Goal: Task Accomplishment & Management: Complete application form

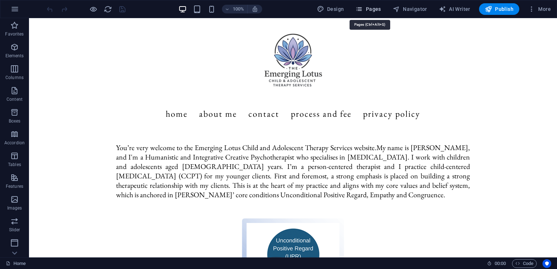
click at [378, 7] on span "Pages" at bounding box center [367, 8] width 25 height 7
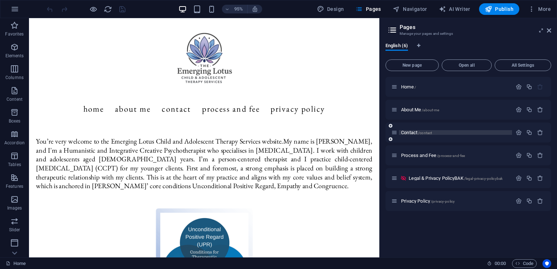
click at [415, 132] on span "Contact /contact" at bounding box center [416, 132] width 31 height 5
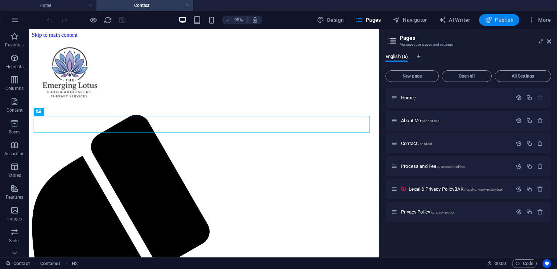
click at [506, 24] on button "Publish" at bounding box center [499, 20] width 40 height 12
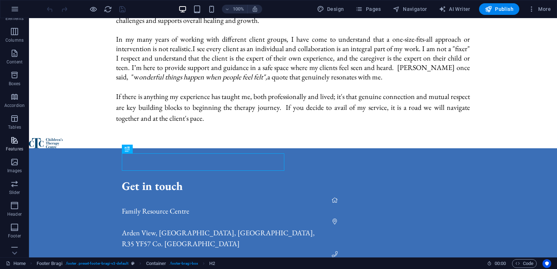
scroll to position [73, 0]
click at [18, 188] on icon "button" at bounding box center [14, 192] width 9 height 9
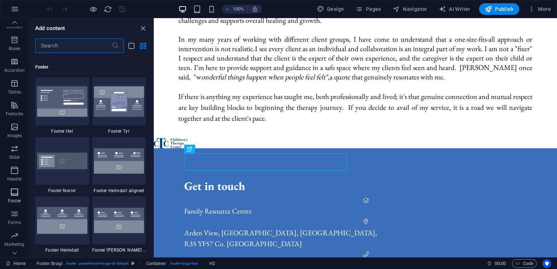
scroll to position [4799, 0]
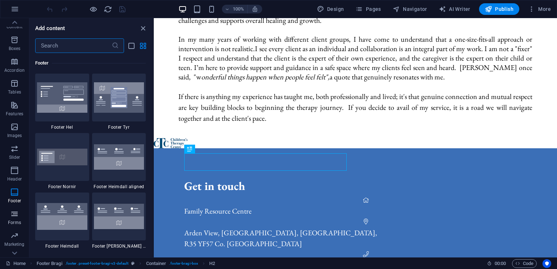
click at [10, 212] on icon "button" at bounding box center [14, 214] width 9 height 9
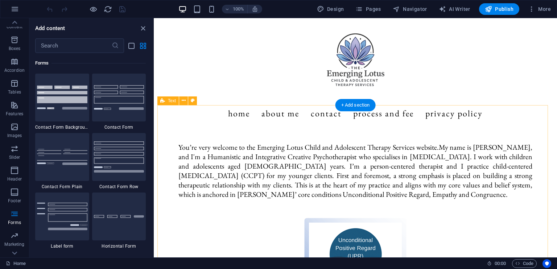
scroll to position [0, 0]
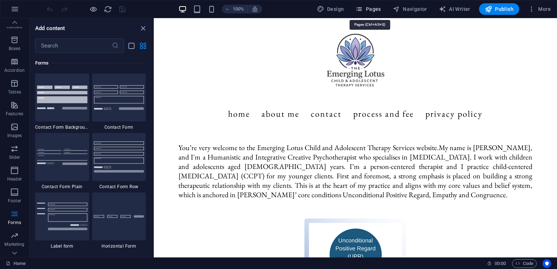
click at [376, 8] on span "Pages" at bounding box center [367, 8] width 25 height 7
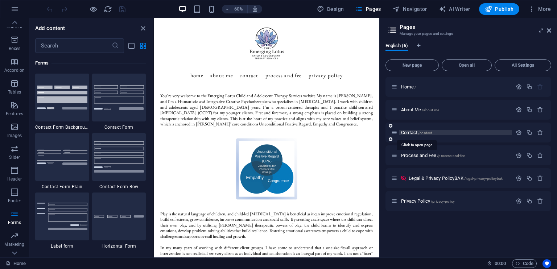
click at [410, 133] on span "Contact /contact" at bounding box center [416, 132] width 31 height 5
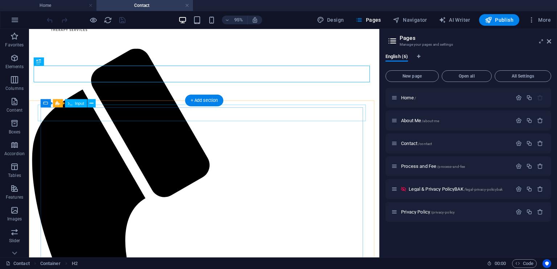
scroll to position [89, 0]
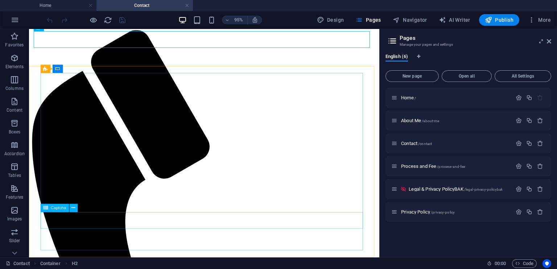
click at [61, 208] on span "Captcha" at bounding box center [58, 208] width 15 height 4
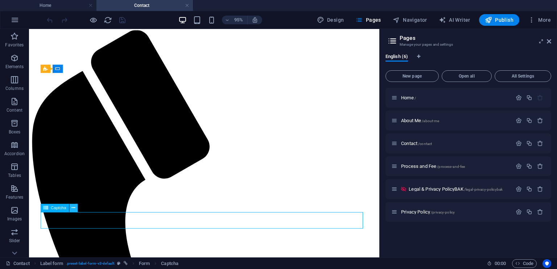
click at [71, 208] on icon at bounding box center [73, 207] width 4 height 7
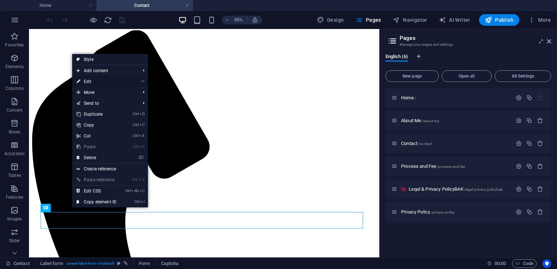
click at [104, 83] on link "⏎ Edit" at bounding box center [96, 81] width 49 height 11
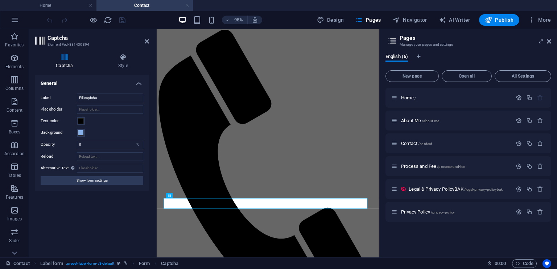
scroll to position [0, 0]
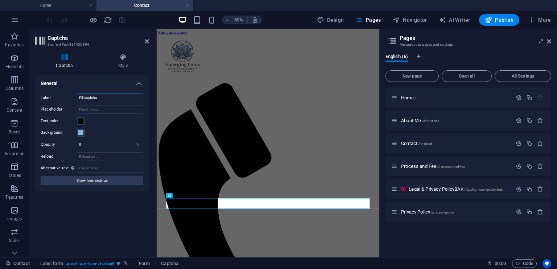
drag, startPoint x: 108, startPoint y: 98, endPoint x: 64, endPoint y: 99, distance: 44.2
click at [64, 99] on div "Label Fill captcha" at bounding box center [92, 98] width 103 height 9
type input "Captcha"
click at [120, 133] on div "Background" at bounding box center [92, 132] width 103 height 9
click at [96, 144] on input "0" at bounding box center [110, 144] width 66 height 9
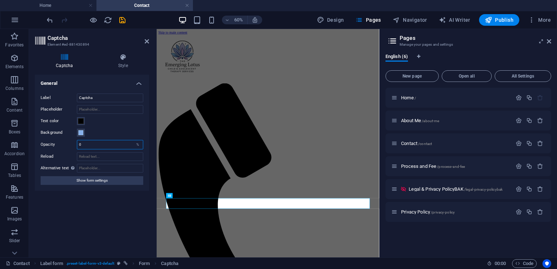
drag, startPoint x: 96, startPoint y: 144, endPoint x: 75, endPoint y: 143, distance: 20.7
click at [75, 143] on div "Opacity 0 %" at bounding box center [92, 144] width 103 height 9
click at [99, 179] on span "Show form settings" at bounding box center [91, 180] width 31 height 9
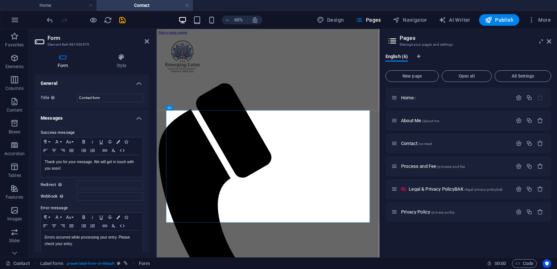
click at [139, 84] on h4 "General" at bounding box center [92, 81] width 114 height 13
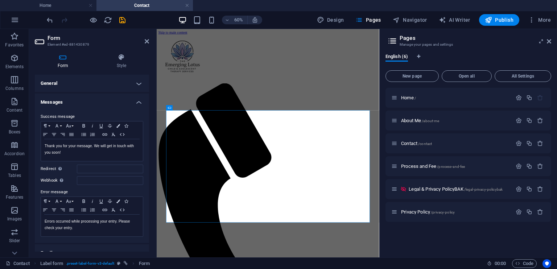
click at [139, 101] on h4 "Messages" at bounding box center [92, 100] width 114 height 13
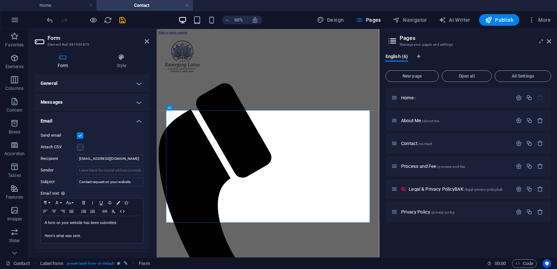
click at [138, 119] on h4 "Email" at bounding box center [92, 118] width 114 height 13
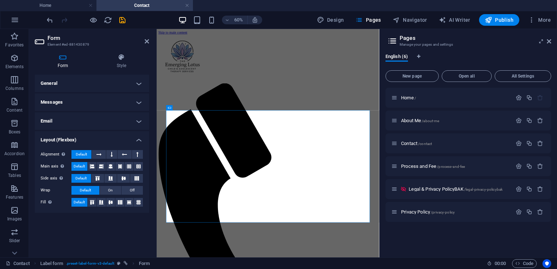
click at [105, 124] on h4 "Email" at bounding box center [92, 120] width 114 height 17
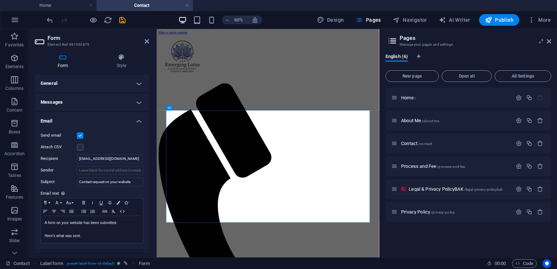
click at [129, 120] on h4 "Email" at bounding box center [92, 118] width 114 height 13
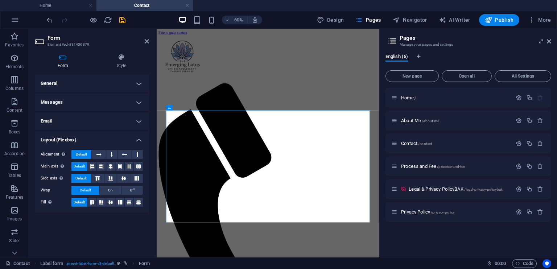
click at [135, 100] on h4 "Messages" at bounding box center [92, 102] width 114 height 17
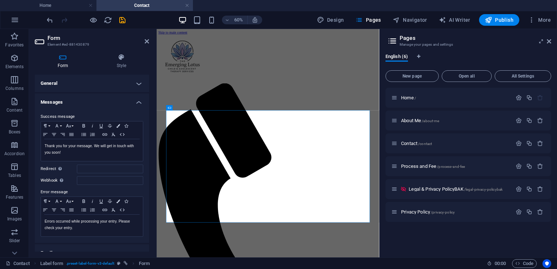
click at [66, 168] on label "Redirect Define a redirect target upon successful form submission; for example,…" at bounding box center [59, 169] width 36 height 9
click at [77, 168] on input "Redirect Define a redirect target upon successful form submission; for example,…" at bounding box center [110, 169] width 66 height 9
click at [61, 59] on icon at bounding box center [63, 57] width 56 height 7
click at [136, 101] on h4 "Messages" at bounding box center [92, 100] width 114 height 13
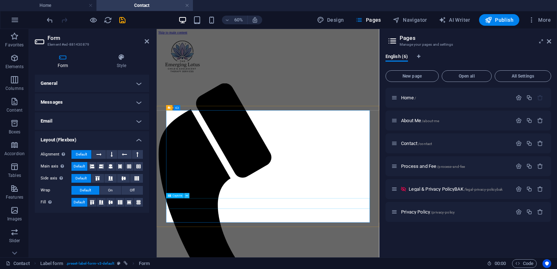
click at [186, 194] on icon at bounding box center [187, 196] width 3 height 5
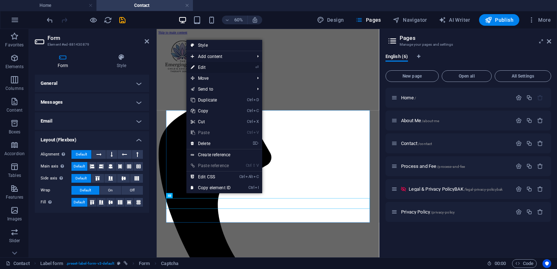
click at [205, 66] on link "⏎ Edit" at bounding box center [210, 67] width 49 height 11
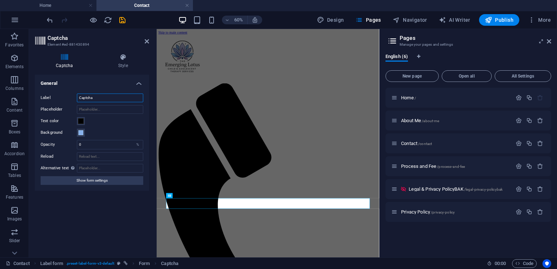
click at [96, 96] on input "Captcha" at bounding box center [110, 98] width 66 height 9
type input "Please fill in the Captcha"
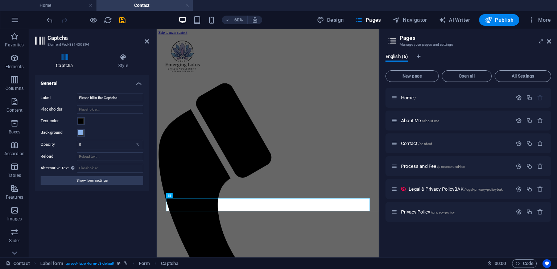
click at [137, 126] on div "Label Please fill in the Captcha Placeholder Text color Background Opacity 0 % …" at bounding box center [92, 139] width 114 height 103
drag, startPoint x: 99, startPoint y: 145, endPoint x: 64, endPoint y: 147, distance: 34.5
click at [64, 147] on div "Opacity 0 %" at bounding box center [92, 144] width 103 height 9
click at [116, 130] on div "Background" at bounding box center [92, 132] width 103 height 9
drag, startPoint x: 89, startPoint y: 143, endPoint x: 59, endPoint y: 144, distance: 29.7
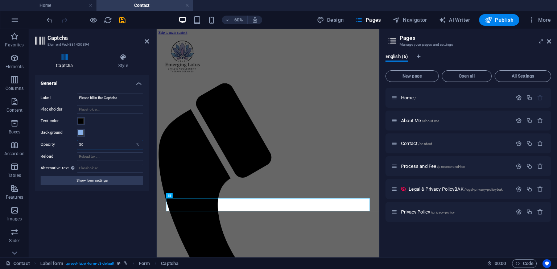
click at [59, 144] on div "Opacity 50 %" at bounding box center [92, 144] width 103 height 9
type input "100"
click at [81, 209] on div "Turnstile Turnstile by Cloudfare is a third-party integration that offers acces…" at bounding box center [92, 163] width 114 height 177
click at [123, 20] on icon "save" at bounding box center [122, 20] width 8 height 8
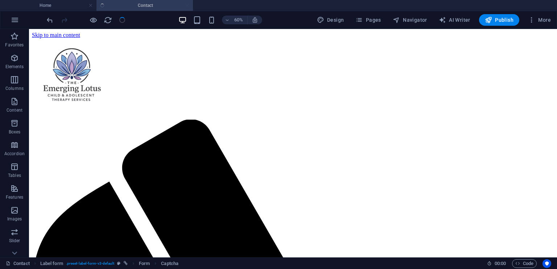
scroll to position [106, 0]
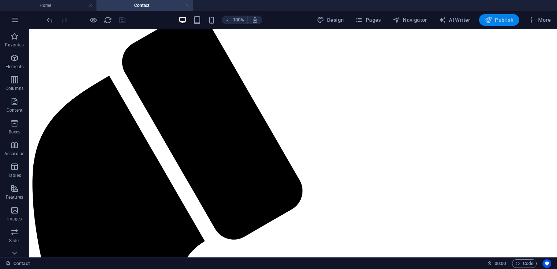
click at [499, 20] on span "Publish" at bounding box center [499, 19] width 29 height 7
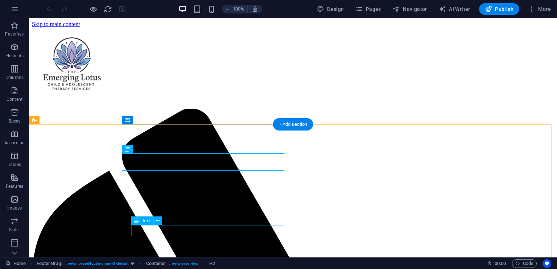
scroll to position [361, 0]
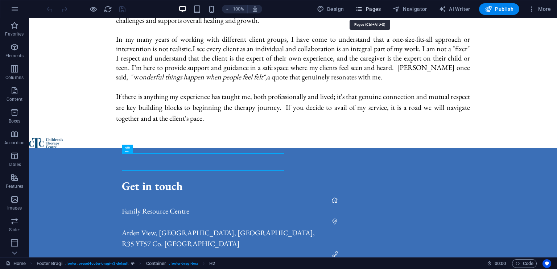
click at [381, 6] on span "Pages" at bounding box center [367, 8] width 25 height 7
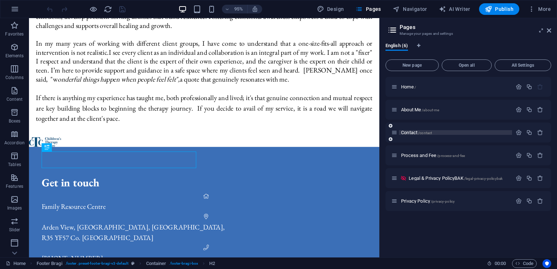
click at [415, 132] on span "Contact /contact" at bounding box center [416, 132] width 31 height 5
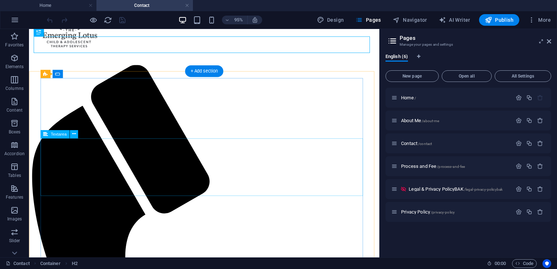
scroll to position [94, 0]
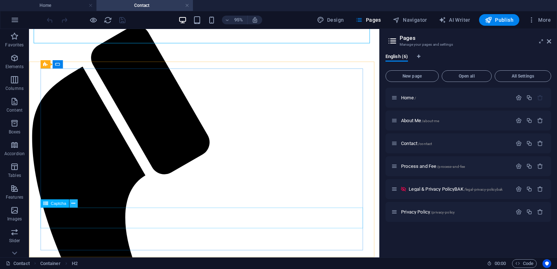
click at [74, 203] on icon at bounding box center [73, 203] width 4 height 7
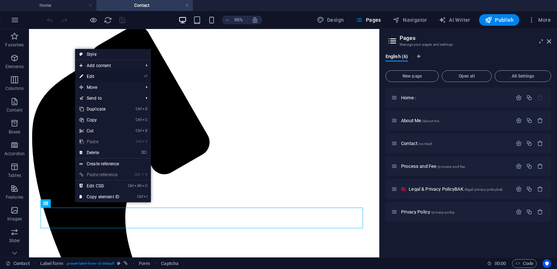
click at [97, 76] on link "⏎ Edit" at bounding box center [99, 76] width 49 height 11
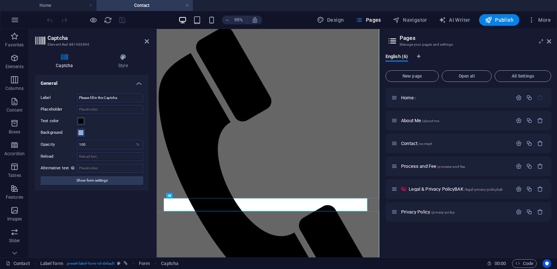
scroll to position [0, 0]
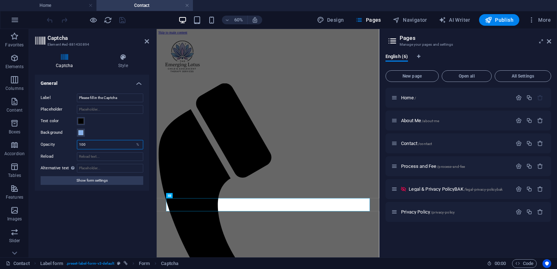
drag, startPoint x: 108, startPoint y: 145, endPoint x: 71, endPoint y: 152, distance: 38.4
click at [70, 152] on div "Label Please fill in the Captcha Placeholder Text color Background Opacity 100 …" at bounding box center [92, 139] width 114 height 103
type input "0"
click at [81, 133] on span at bounding box center [81, 133] width 6 height 6
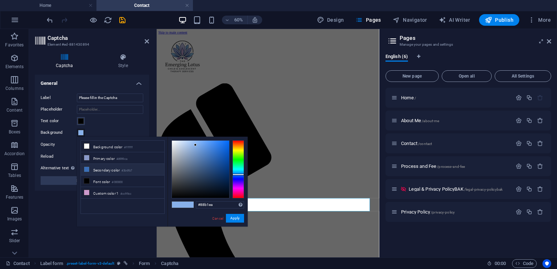
click at [86, 167] on icon at bounding box center [86, 169] width 5 height 5
type input "#3b6fb7"
click at [235, 219] on button "Apply" at bounding box center [235, 218] width 18 height 9
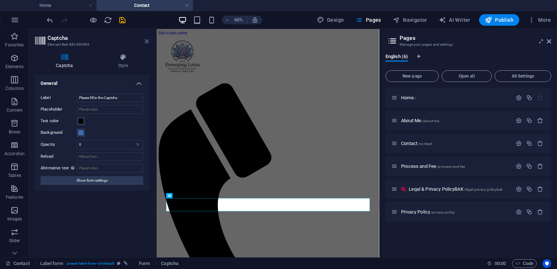
click at [145, 41] on icon at bounding box center [147, 41] width 4 height 6
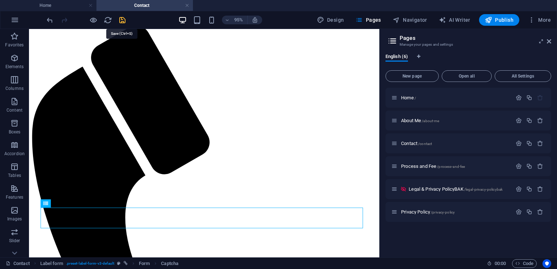
click at [123, 20] on icon "save" at bounding box center [122, 20] width 8 height 8
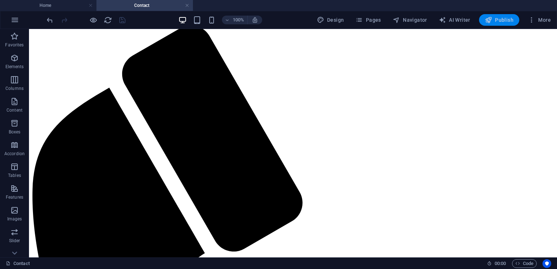
click at [492, 20] on icon "button" at bounding box center [488, 19] width 7 height 7
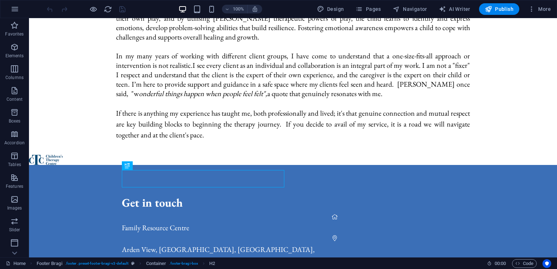
scroll to position [332, 0]
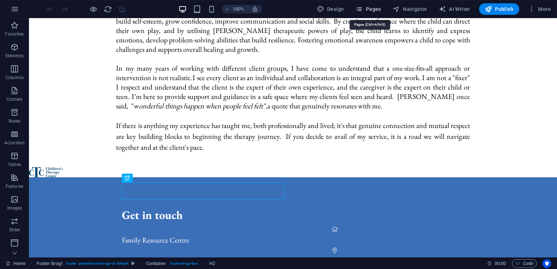
click at [377, 9] on span "Pages" at bounding box center [367, 8] width 25 height 7
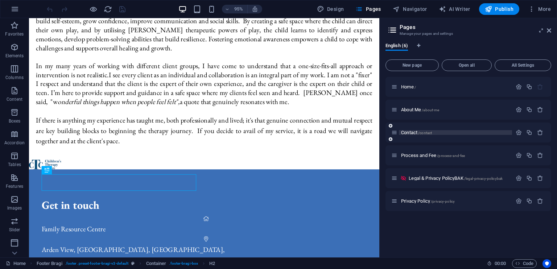
click at [426, 132] on span "/contact" at bounding box center [425, 133] width 14 height 4
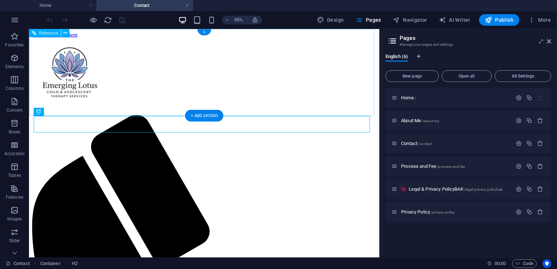
scroll to position [94, 0]
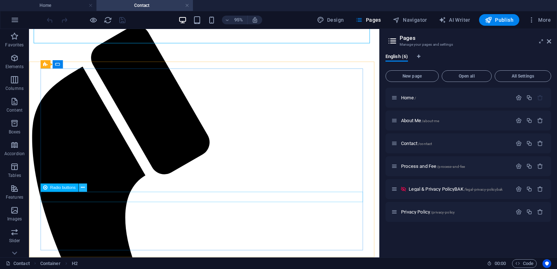
click at [83, 189] on icon at bounding box center [83, 187] width 4 height 7
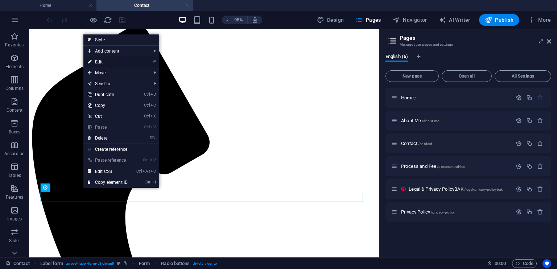
click at [105, 63] on link "⏎ Edit" at bounding box center [107, 62] width 49 height 11
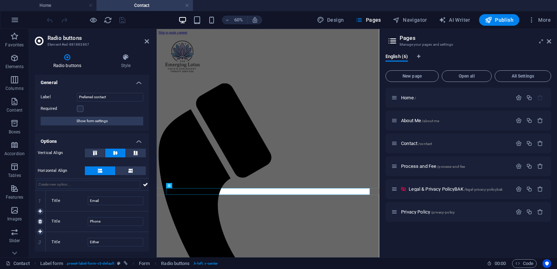
scroll to position [0, 0]
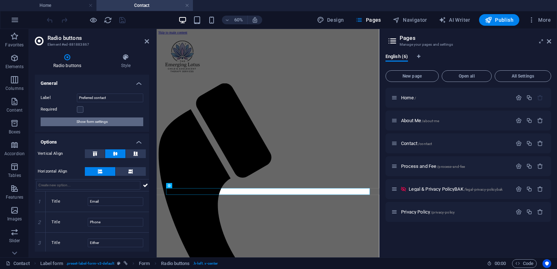
click at [96, 121] on span "Show form settings" at bounding box center [91, 121] width 31 height 9
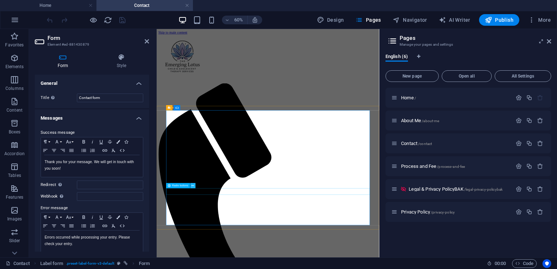
click at [192, 186] on icon at bounding box center [193, 185] width 3 height 5
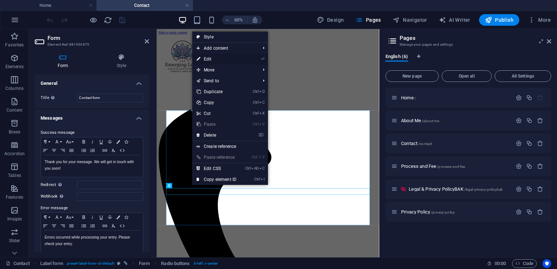
click at [218, 61] on link "⏎ Edit" at bounding box center [216, 59] width 49 height 11
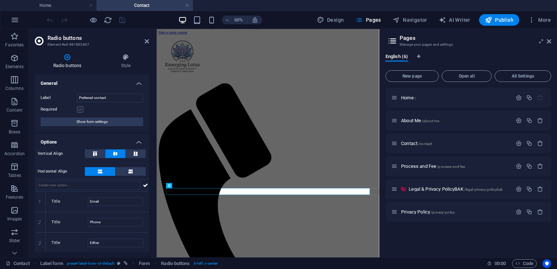
click at [80, 110] on label at bounding box center [80, 109] width 7 height 7
click at [0, 0] on input "Required" at bounding box center [0, 0] width 0 height 0
click at [80, 110] on label at bounding box center [80, 109] width 7 height 7
click at [0, 0] on input "Required" at bounding box center [0, 0] width 0 height 0
click at [70, 185] on input "text" at bounding box center [88, 185] width 104 height 9
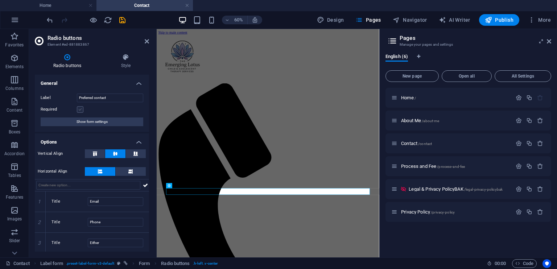
click at [80, 111] on label at bounding box center [80, 109] width 7 height 7
click at [0, 0] on input "Required" at bounding box center [0, 0] width 0 height 0
click at [81, 110] on label at bounding box center [80, 109] width 7 height 7
click at [0, 0] on input "Required" at bounding box center [0, 0] width 0 height 0
click at [95, 112] on div "Required" at bounding box center [92, 109] width 103 height 9
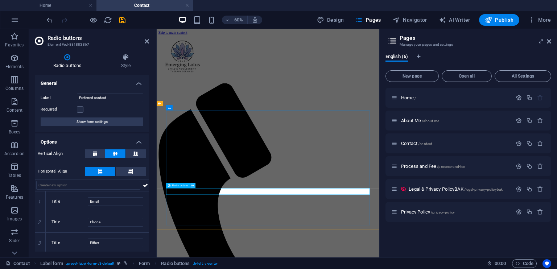
click at [194, 185] on button at bounding box center [192, 185] width 5 height 5
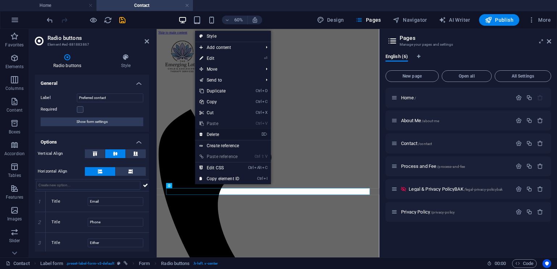
click at [214, 133] on link "⌦ Delete" at bounding box center [219, 134] width 49 height 11
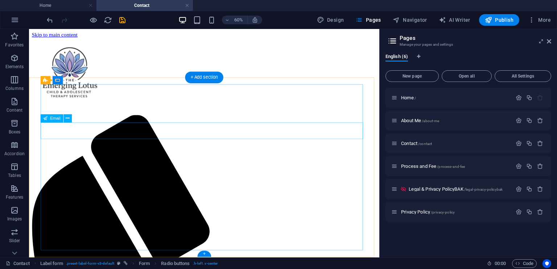
scroll to position [77, 0]
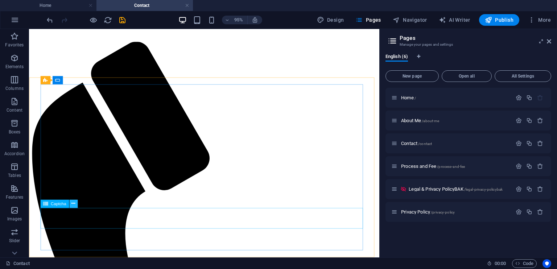
click at [72, 203] on icon at bounding box center [73, 203] width 4 height 7
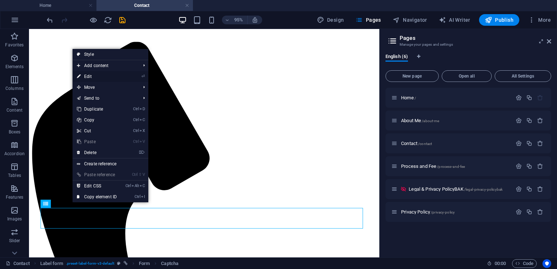
click at [93, 74] on link "⏎ Edit" at bounding box center [97, 76] width 49 height 11
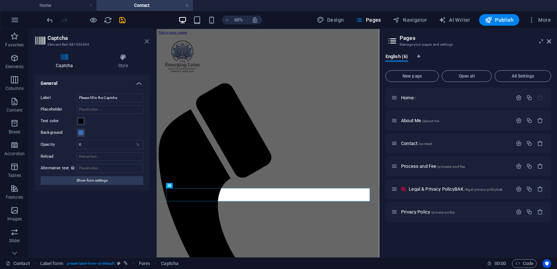
click at [145, 40] on icon at bounding box center [147, 41] width 4 height 6
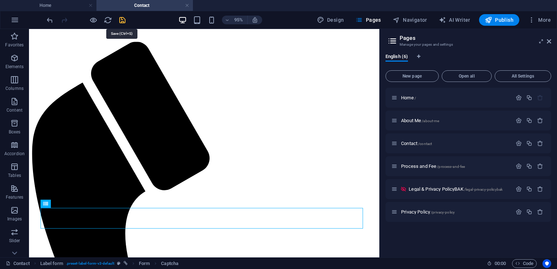
click at [121, 19] on icon "save" at bounding box center [122, 20] width 8 height 8
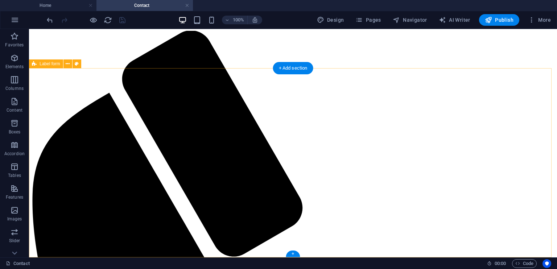
scroll to position [0, 0]
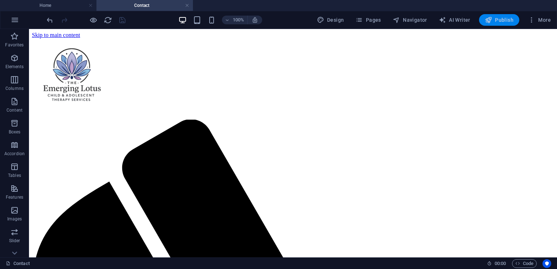
click at [491, 21] on icon "button" at bounding box center [488, 19] width 7 height 7
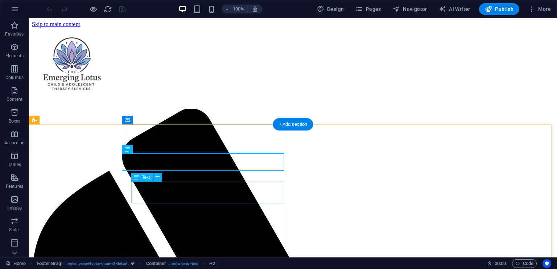
scroll to position [361, 0]
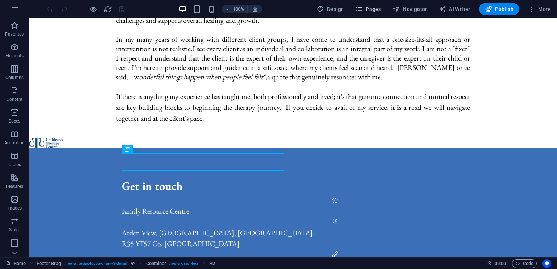
click at [366, 9] on span "Pages" at bounding box center [367, 8] width 25 height 7
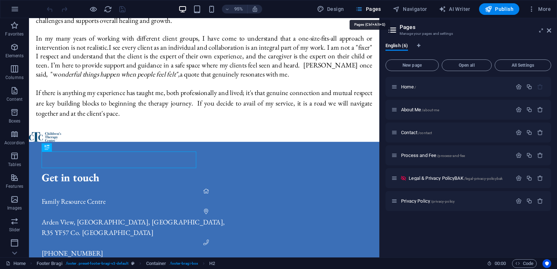
scroll to position [356, 0]
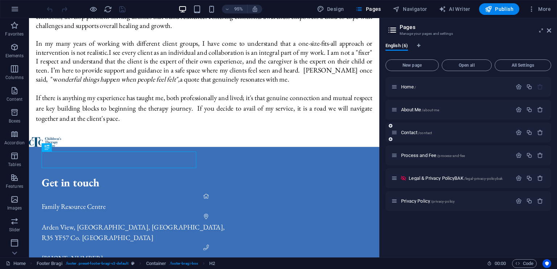
click at [429, 135] on div "Contact /contact" at bounding box center [451, 132] width 121 height 8
click at [428, 132] on span "/contact" at bounding box center [425, 133] width 14 height 4
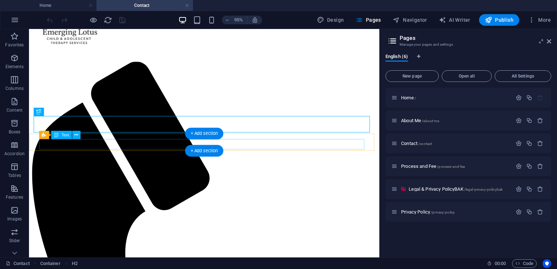
scroll to position [77, 0]
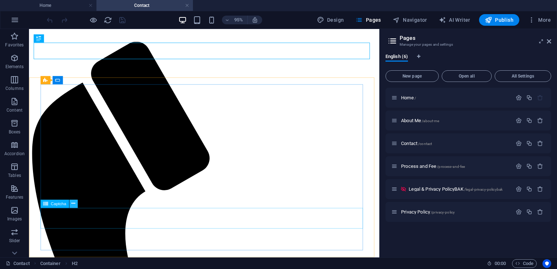
click at [73, 204] on icon at bounding box center [73, 203] width 4 height 7
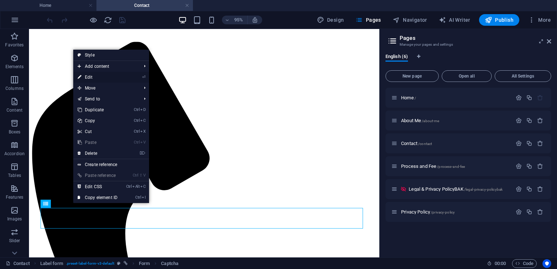
click at [103, 77] on link "⏎ Edit" at bounding box center [97, 77] width 49 height 11
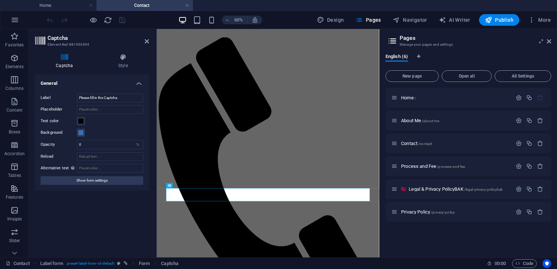
scroll to position [0, 0]
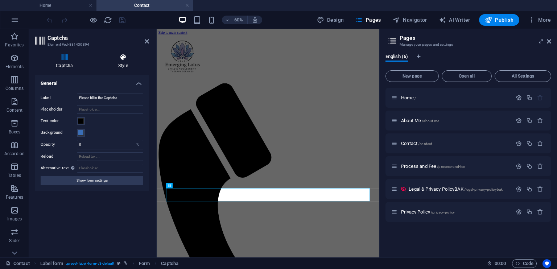
click at [120, 57] on icon at bounding box center [123, 57] width 52 height 7
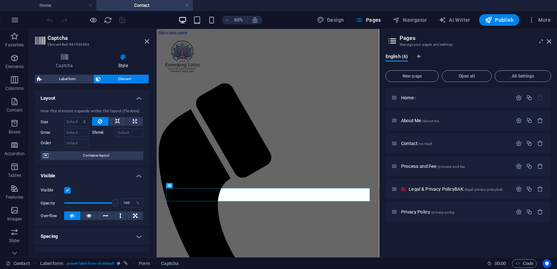
click at [113, 80] on span "Element" at bounding box center [125, 79] width 44 height 9
click at [66, 190] on label at bounding box center [67, 190] width 7 height 7
click at [0, 0] on input "Visible" at bounding box center [0, 0] width 0 height 0
click at [66, 190] on label at bounding box center [67, 190] width 7 height 7
click at [0, 0] on input "Visible" at bounding box center [0, 0] width 0 height 0
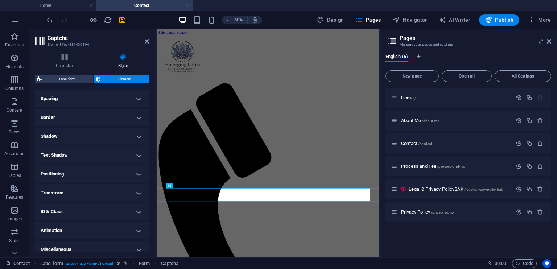
scroll to position [144, 0]
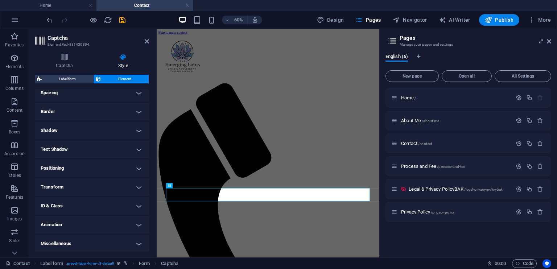
click at [120, 207] on h4 "ID & Class" at bounding box center [92, 205] width 114 height 17
click at [120, 207] on h4 "ID & Class" at bounding box center [92, 203] width 114 height 13
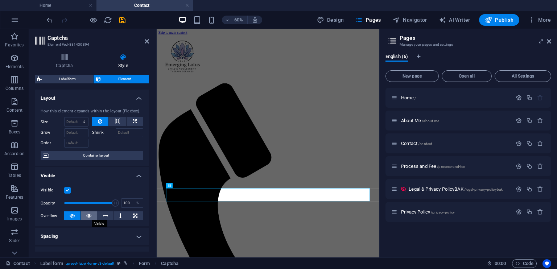
click at [86, 215] on icon at bounding box center [88, 215] width 5 height 9
click at [76, 215] on button at bounding box center [72, 215] width 16 height 9
click at [91, 215] on button at bounding box center [89, 215] width 16 height 9
click at [88, 216] on icon at bounding box center [88, 215] width 5 height 9
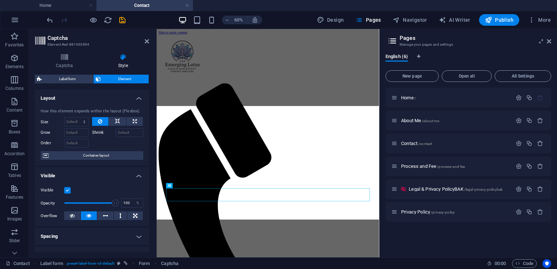
click at [68, 79] on span "Label form" at bounding box center [67, 79] width 47 height 9
select select "rem"
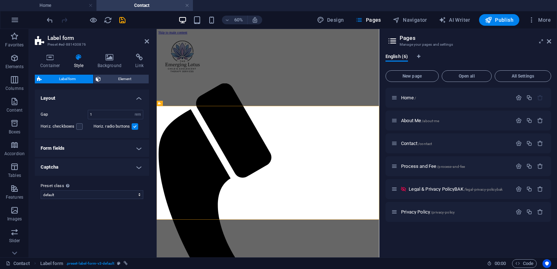
click at [133, 126] on label at bounding box center [135, 126] width 7 height 7
click at [0, 0] on input "Horiz. radio buttons" at bounding box center [0, 0] width 0 height 0
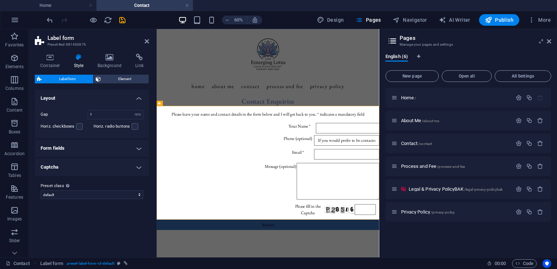
click at [93, 136] on div "Gap 1 px rem % vh vw Horiz. checkboxes Horiz. radio buttons" at bounding box center [91, 121] width 117 height 36
click at [135, 149] on h4 "Form fields" at bounding box center [92, 148] width 114 height 17
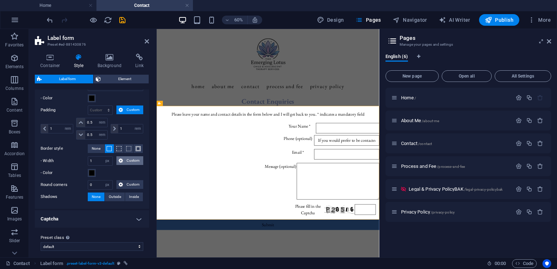
scroll to position [156, 0]
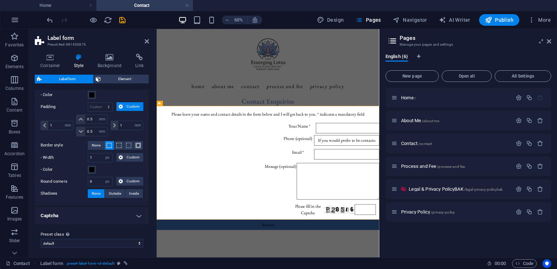
click at [120, 216] on h4 "Captcha" at bounding box center [92, 215] width 114 height 17
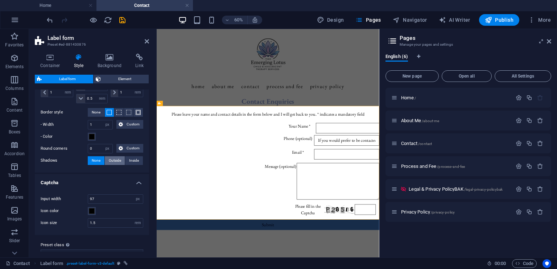
scroll to position [199, 0]
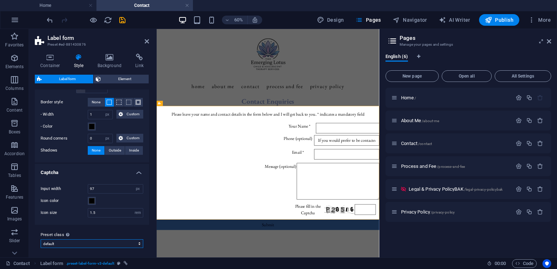
click at [136, 241] on select "default Add preset class" at bounding box center [92, 243] width 103 height 9
click at [127, 232] on label "Preset class Above chosen variant and settings affect all elements which carry …" at bounding box center [92, 235] width 103 height 9
click at [127, 239] on select "default Add preset class" at bounding box center [92, 243] width 103 height 9
click at [76, 231] on label "Preset class Above chosen variant and settings affect all elements which carry …" at bounding box center [92, 235] width 103 height 9
click at [76, 239] on select "default Add preset class" at bounding box center [92, 243] width 103 height 9
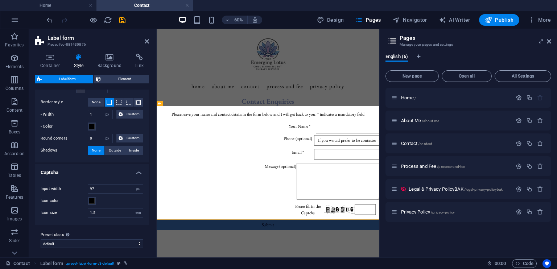
click at [78, 232] on label "Preset class Above chosen variant and settings affect all elements which carry …" at bounding box center [92, 235] width 103 height 9
click at [78, 239] on select "default Add preset class" at bounding box center [92, 243] width 103 height 9
click at [78, 231] on label "Preset class Above chosen variant and settings affect all elements which carry …" at bounding box center [92, 235] width 103 height 9
click at [78, 239] on select "default Add preset class" at bounding box center [92, 243] width 103 height 9
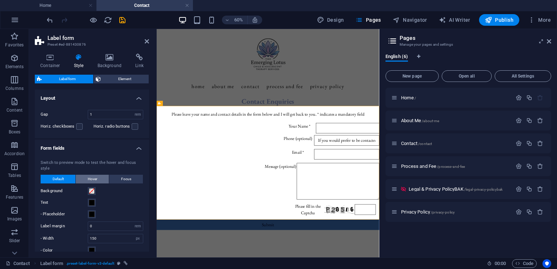
click at [96, 179] on span "Hover" at bounding box center [92, 179] width 9 height 9
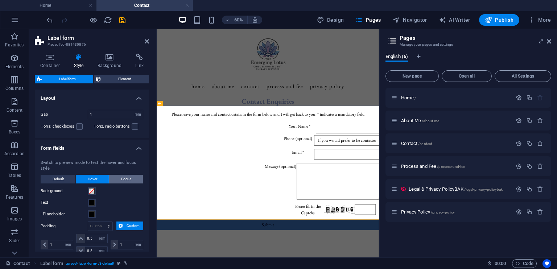
click at [122, 176] on span "Focus" at bounding box center [126, 179] width 10 height 9
click at [63, 179] on span "Default" at bounding box center [58, 179] width 11 height 9
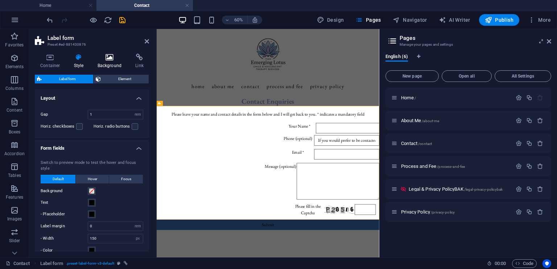
click at [112, 58] on icon at bounding box center [109, 57] width 35 height 7
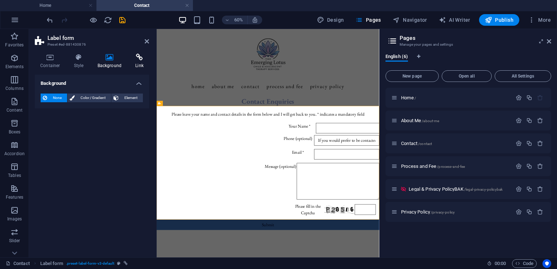
click at [141, 57] on icon at bounding box center [139, 57] width 19 height 7
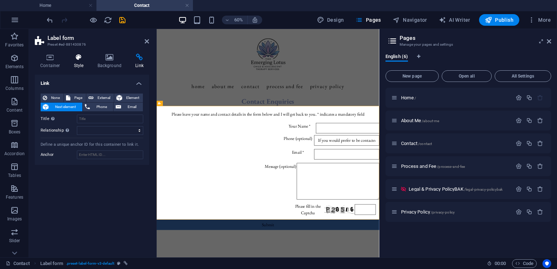
click at [78, 59] on icon at bounding box center [79, 57] width 21 height 7
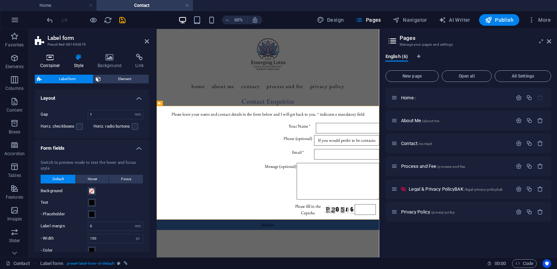
click at [48, 58] on icon at bounding box center [50, 57] width 31 height 7
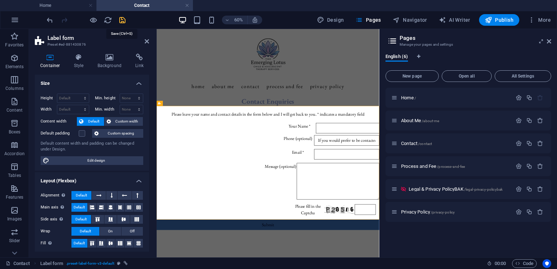
click at [122, 20] on icon "save" at bounding box center [122, 20] width 8 height 8
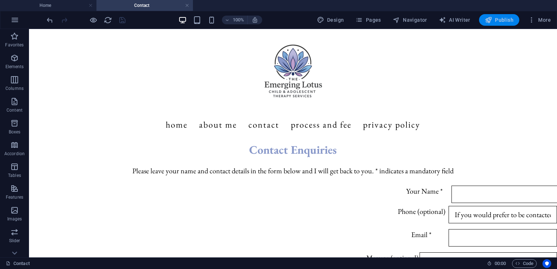
click at [502, 23] on span "Publish" at bounding box center [499, 19] width 29 height 7
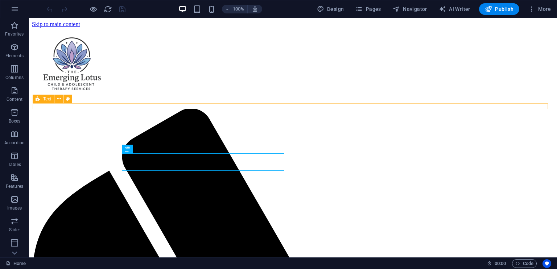
scroll to position [361, 0]
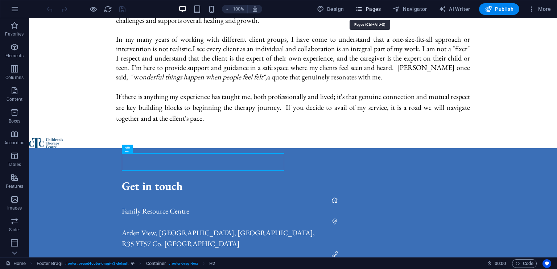
click at [372, 8] on span "Pages" at bounding box center [367, 8] width 25 height 7
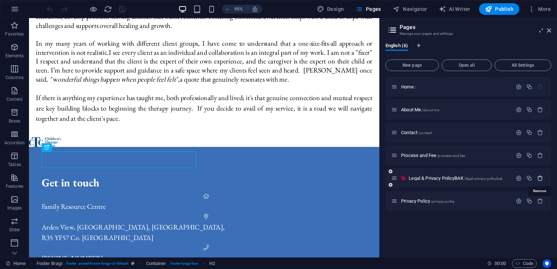
click at [539, 178] on icon "button" at bounding box center [540, 178] width 6 height 6
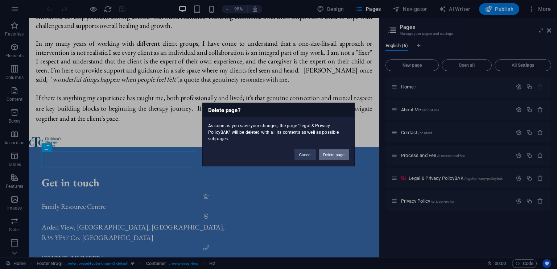
drag, startPoint x: 334, startPoint y: 153, endPoint x: 321, endPoint y: 141, distance: 17.2
click at [334, 153] on button "Delete page" at bounding box center [334, 154] width 30 height 11
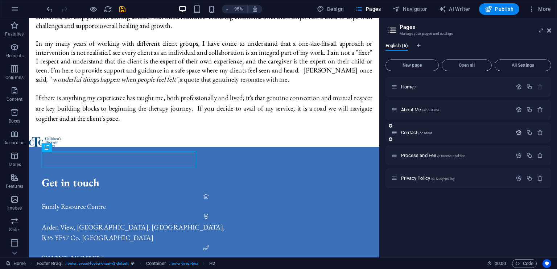
click at [518, 132] on icon "button" at bounding box center [519, 132] width 6 height 6
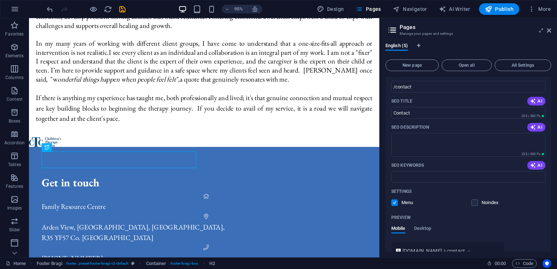
scroll to position [109, 0]
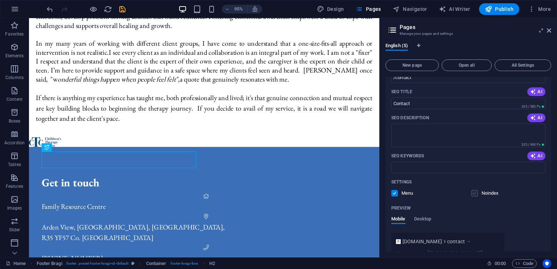
click at [476, 192] on label at bounding box center [474, 193] width 7 height 7
click at [0, 0] on input "checkbox" at bounding box center [0, 0] width 0 height 0
click at [393, 192] on label at bounding box center [394, 193] width 7 height 7
click at [0, 0] on input "checkbox" at bounding box center [0, 0] width 0 height 0
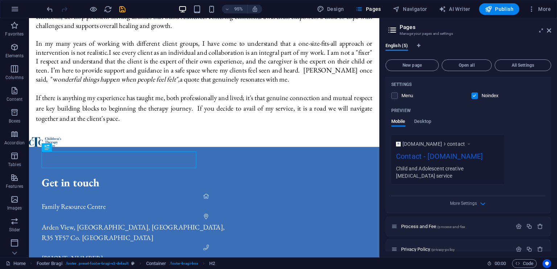
scroll to position [216, 0]
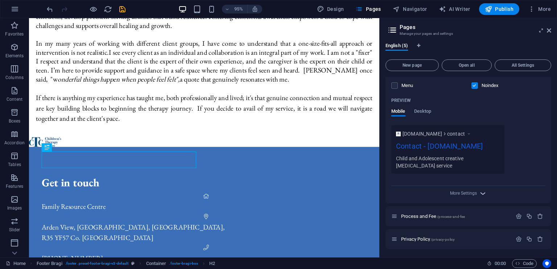
click at [481, 193] on icon "button" at bounding box center [483, 193] width 8 height 8
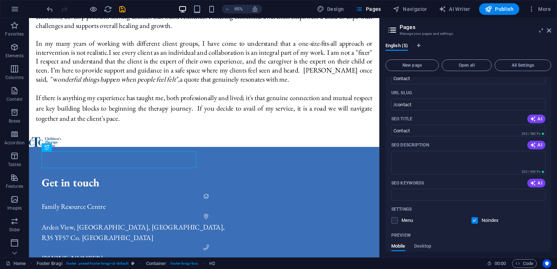
scroll to position [0, 0]
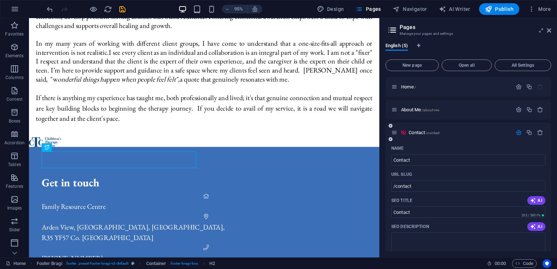
click at [519, 134] on icon "button" at bounding box center [519, 132] width 6 height 6
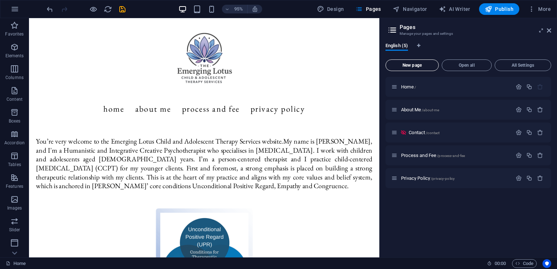
click at [419, 65] on span "New page" at bounding box center [412, 65] width 47 height 4
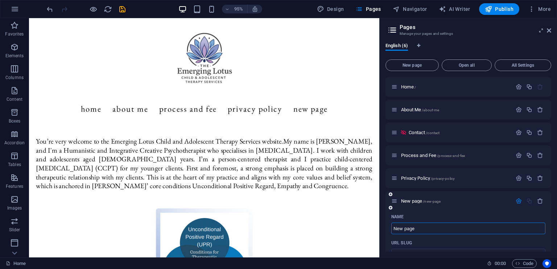
click at [426, 228] on input "New page" at bounding box center [468, 229] width 154 height 12
type input "New pageCont"
type input "/new-pagecon"
type input "New pageContact"
type input "/new-pagecontact"
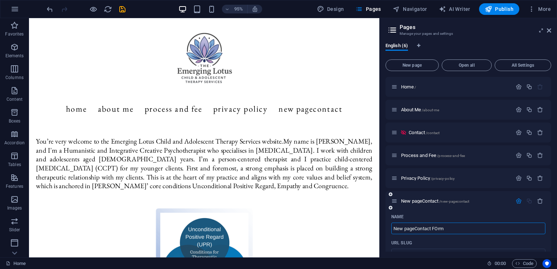
type input "New pageContact FOrm"
type input "/new-pagecontact-form"
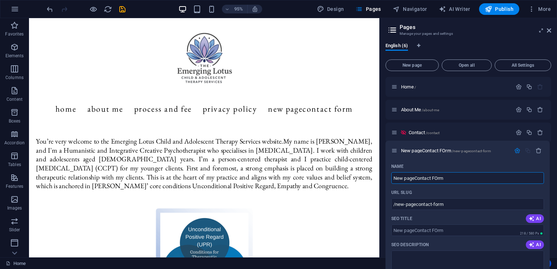
drag, startPoint x: 395, startPoint y: 200, endPoint x: 394, endPoint y: 149, distance: 51.5
click at [394, 149] on div "Home / About Me /about-me Contact /contact Process and Fee /process-and-fee Pri…" at bounding box center [468, 270] width 166 height 387
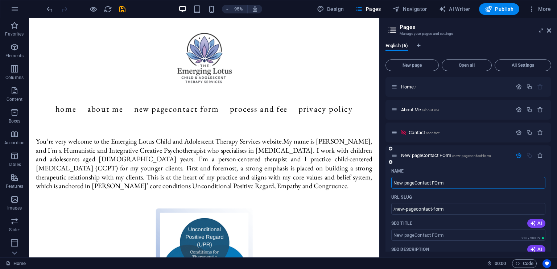
click at [414, 182] on input "New pageContact FOrm" at bounding box center [468, 183] width 154 height 12
type input "New Contact FOrm"
type input "/new-pagcontact-form"
type input "Contact FOrm"
type input "/contact-form"
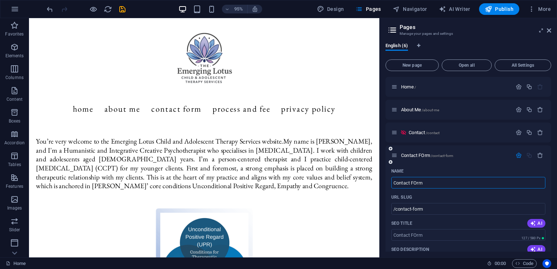
click at [418, 182] on input "Contact FOrm" at bounding box center [468, 183] width 154 height 12
type input "Contact Frm"
type input "/contact-frm"
type input "Contact Form"
type input "/contact-form"
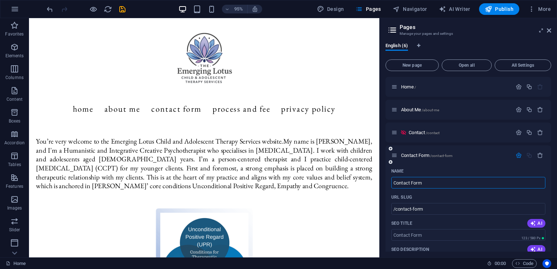
type input "Contact Form"
click at [452, 200] on div "URL SLUG" at bounding box center [468, 197] width 154 height 12
click at [517, 154] on icon "button" at bounding box center [519, 155] width 6 height 6
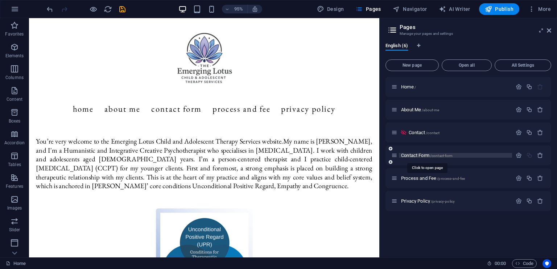
click at [411, 155] on span "Contact Form /contact-form" at bounding box center [426, 155] width 51 height 5
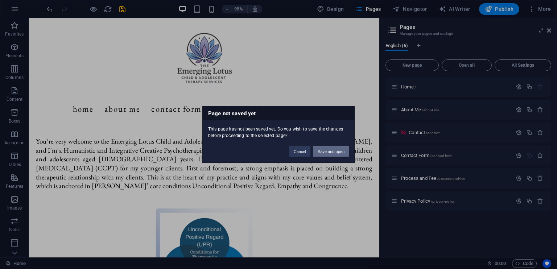
click at [330, 152] on button "Save and open" at bounding box center [331, 151] width 36 height 11
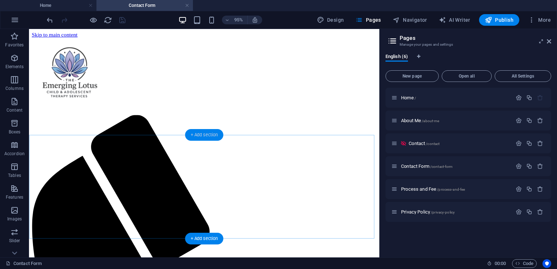
click at [203, 134] on div "+ Add section" at bounding box center [204, 135] width 38 height 12
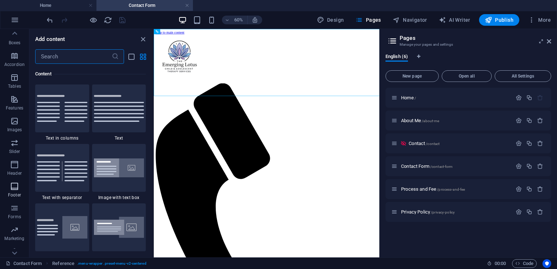
scroll to position [98, 0]
click at [14, 199] on icon "button" at bounding box center [14, 199] width 9 height 9
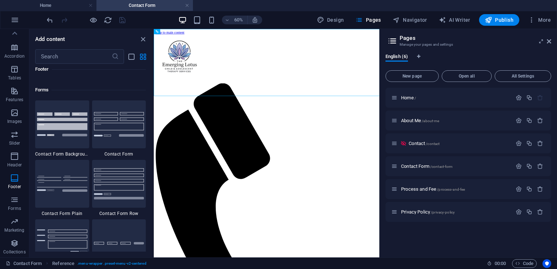
scroll to position [5266, 0]
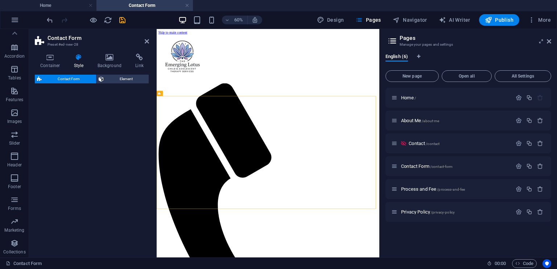
select select "rem"
select select "preset-contact-form-v3-default"
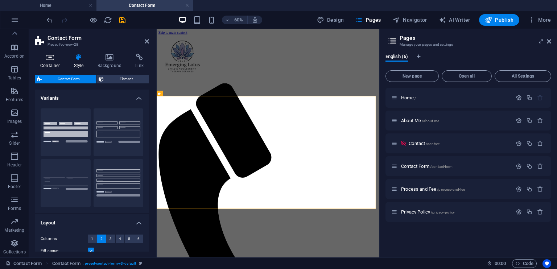
click at [47, 62] on h4 "Container" at bounding box center [52, 61] width 34 height 15
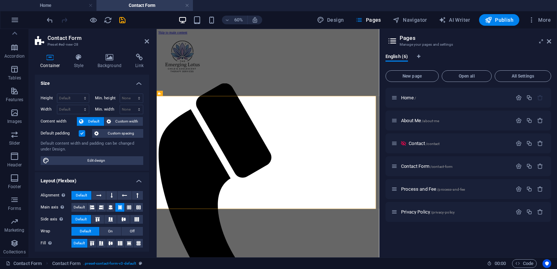
click at [83, 133] on label at bounding box center [82, 133] width 7 height 7
click at [0, 0] on input "Default padding" at bounding box center [0, 0] width 0 height 0
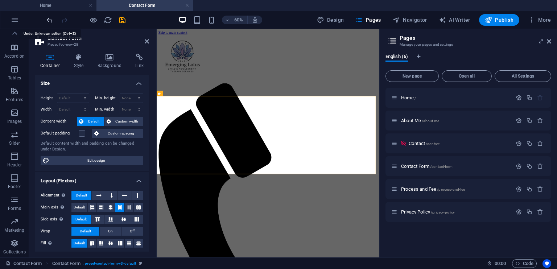
click at [48, 20] on icon "undo" at bounding box center [50, 20] width 8 height 8
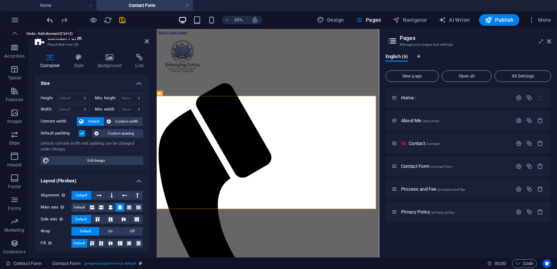
click at [49, 18] on icon "undo" at bounding box center [50, 20] width 8 height 8
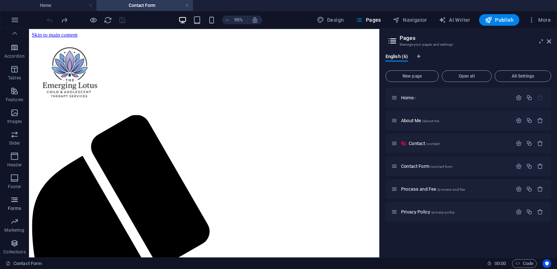
click at [15, 198] on icon "button" at bounding box center [14, 199] width 9 height 9
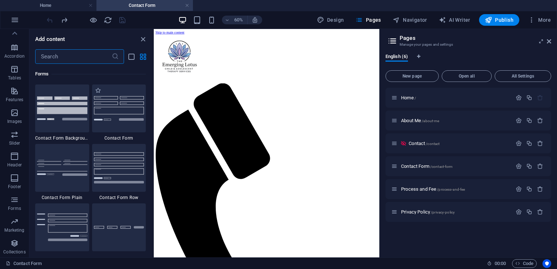
scroll to position [5293, 0]
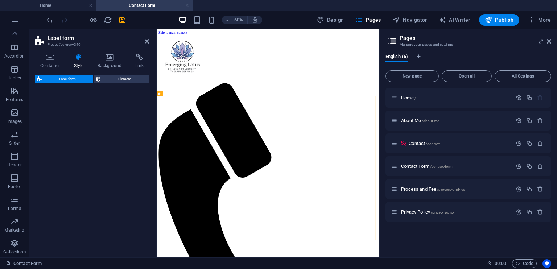
select select "rem"
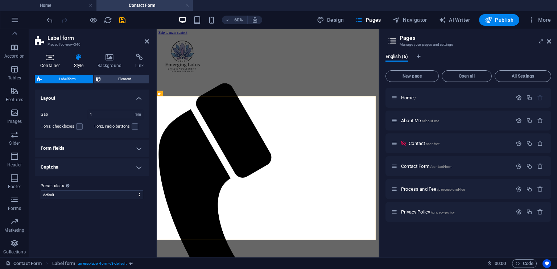
click at [53, 62] on h4 "Container" at bounding box center [52, 61] width 34 height 15
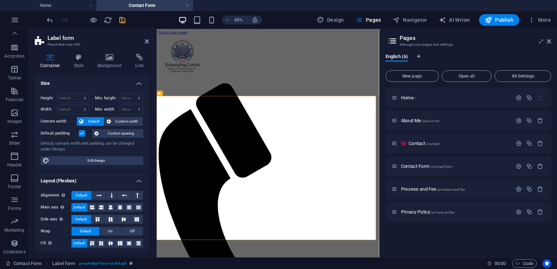
click at [81, 133] on label at bounding box center [82, 133] width 7 height 7
click at [0, 0] on input "Default padding" at bounding box center [0, 0] width 0 height 0
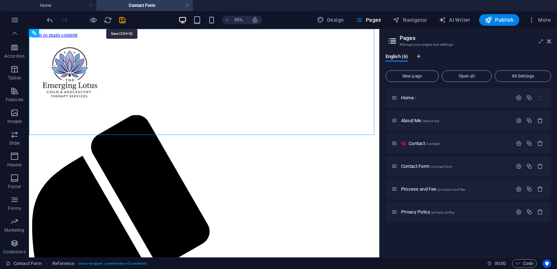
click at [120, 18] on icon "save" at bounding box center [122, 20] width 8 height 8
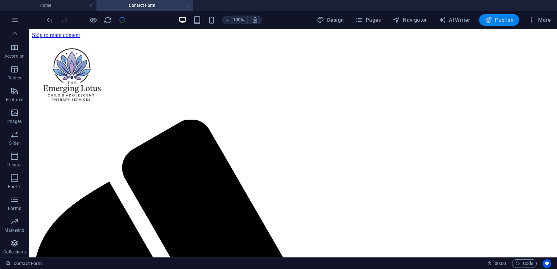
click at [493, 21] on span "Publish" at bounding box center [499, 19] width 29 height 7
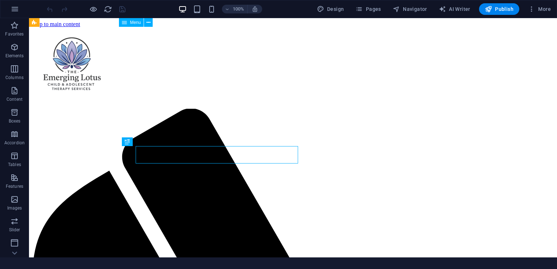
scroll to position [382, 0]
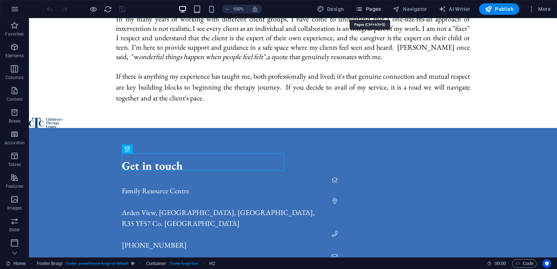
click at [370, 11] on span "Pages" at bounding box center [367, 8] width 25 height 7
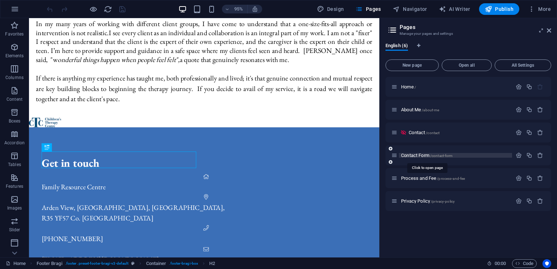
click at [418, 156] on span "Contact Form /contact-form" at bounding box center [426, 155] width 51 height 5
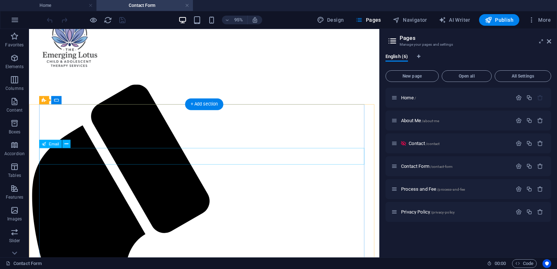
scroll to position [0, 0]
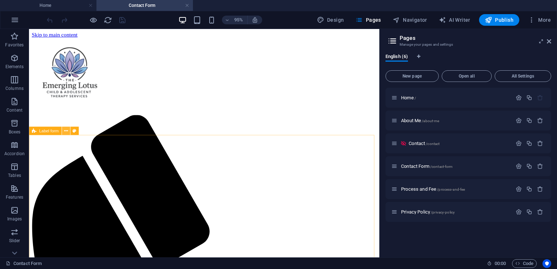
click at [65, 131] on icon at bounding box center [66, 130] width 4 height 7
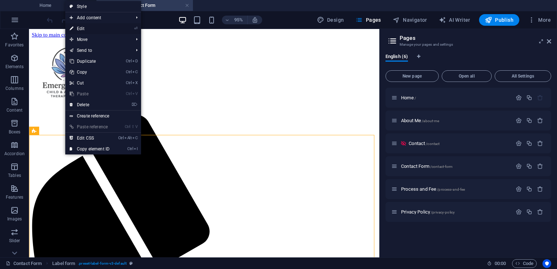
click at [90, 26] on link "⏎ Edit" at bounding box center [89, 28] width 49 height 11
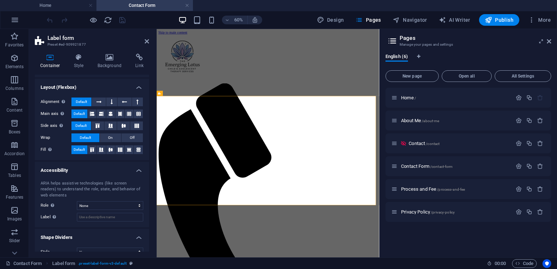
scroll to position [103, 0]
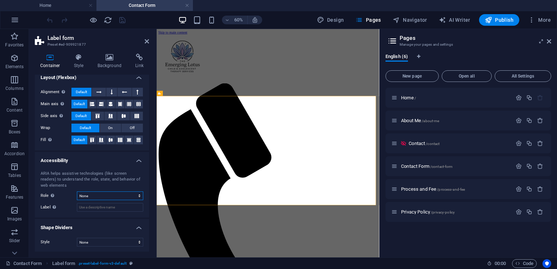
click at [100, 196] on select "None Alert Article Banner Comment Complementary Dialog Footer Header Marquee Pr…" at bounding box center [110, 195] width 66 height 9
click at [58, 178] on div "ARIA helps assistive technologies (like screen readers) to understand the role,…" at bounding box center [92, 180] width 103 height 18
click at [136, 161] on h4 "Accessibility" at bounding box center [92, 158] width 114 height 13
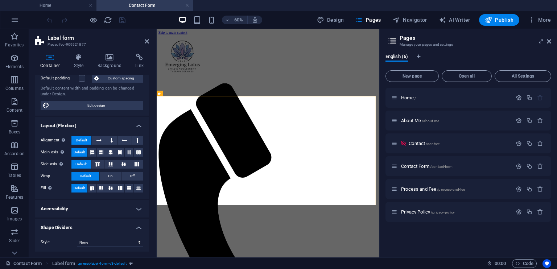
click at [137, 223] on h4 "Shape Dividers" at bounding box center [92, 225] width 114 height 13
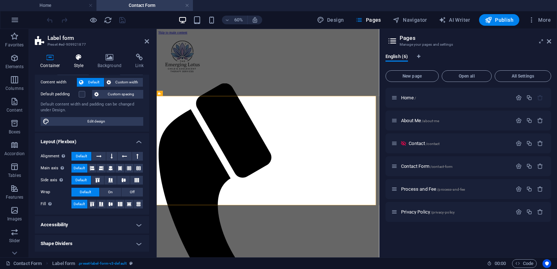
click at [77, 58] on icon at bounding box center [79, 57] width 21 height 7
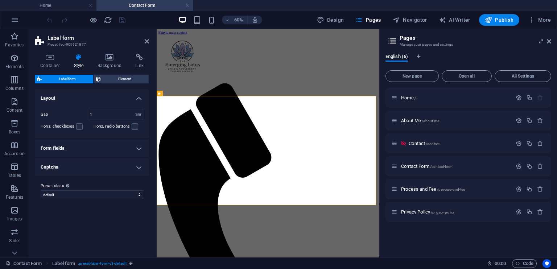
click at [138, 149] on h4 "Form fields" at bounding box center [92, 148] width 114 height 17
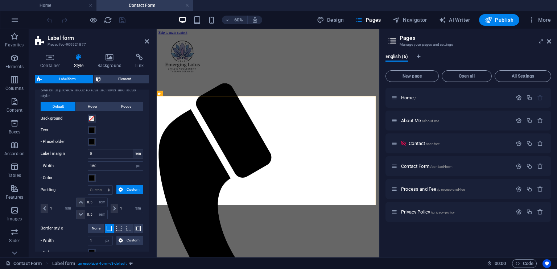
scroll to position [109, 0]
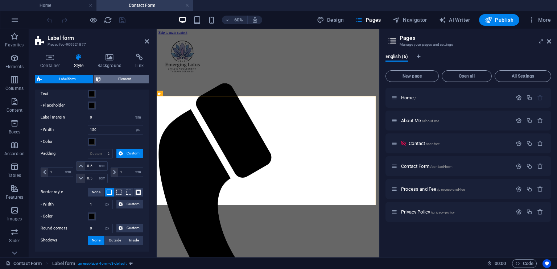
click at [122, 78] on span "Element" at bounding box center [125, 79] width 44 height 9
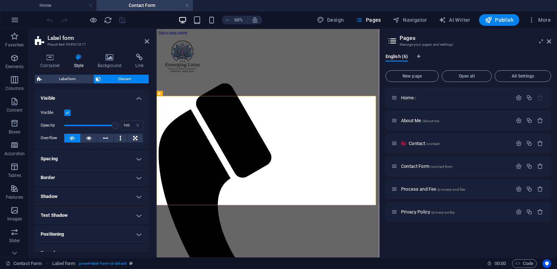
click at [66, 111] on label at bounding box center [67, 112] width 7 height 7
click at [0, 0] on input "Visible" at bounding box center [0, 0] width 0 height 0
click at [66, 111] on label at bounding box center [67, 112] width 7 height 7
click at [0, 0] on input "Visible" at bounding box center [0, 0] width 0 height 0
click at [108, 57] on icon at bounding box center [109, 57] width 35 height 7
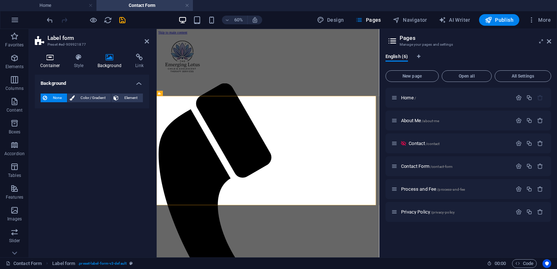
click at [57, 59] on icon at bounding box center [50, 57] width 31 height 7
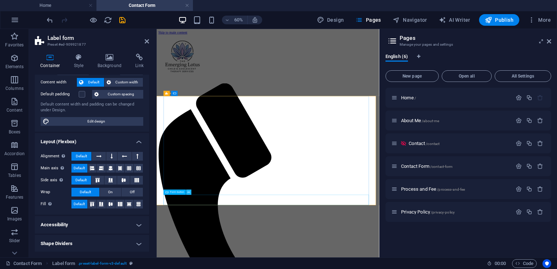
click at [187, 192] on icon at bounding box center [188, 192] width 3 height 5
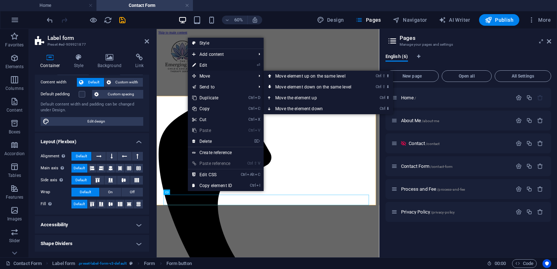
click at [212, 66] on link "⏎ Edit" at bounding box center [212, 65] width 49 height 11
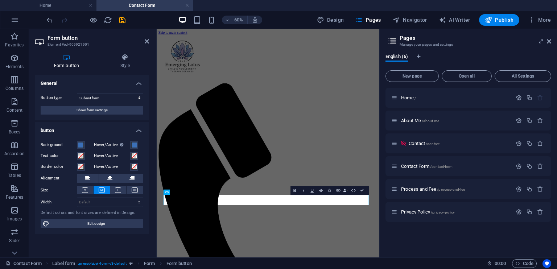
click at [73, 66] on h4 "Form button" at bounding box center [68, 61] width 66 height 15
click at [107, 112] on span "Show form settings" at bounding box center [91, 110] width 31 height 9
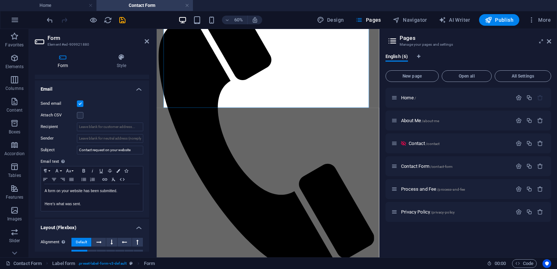
scroll to position [181, 0]
click at [95, 125] on input "Recipient" at bounding box center [110, 125] width 66 height 9
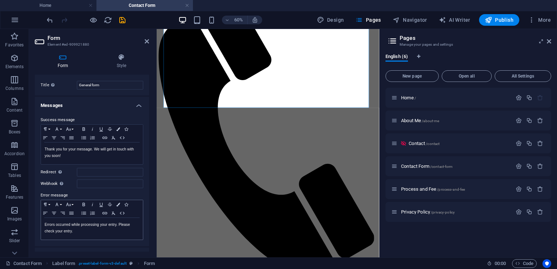
scroll to position [0, 0]
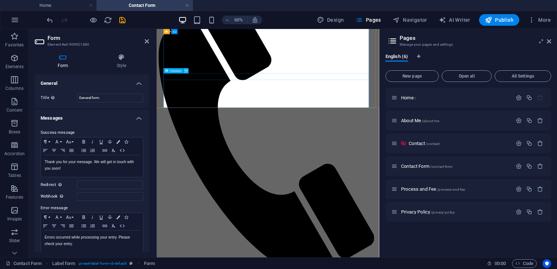
type input "[EMAIL_ADDRESS][DOMAIN_NAME]"
click at [185, 70] on icon at bounding box center [186, 71] width 3 height 5
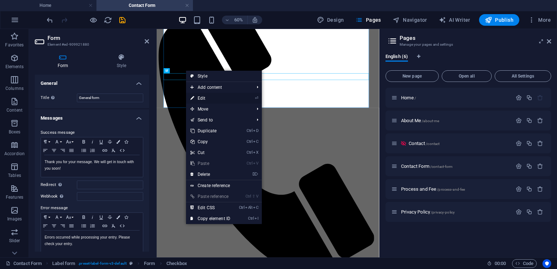
click at [203, 97] on link "⏎ Edit" at bounding box center [210, 98] width 49 height 11
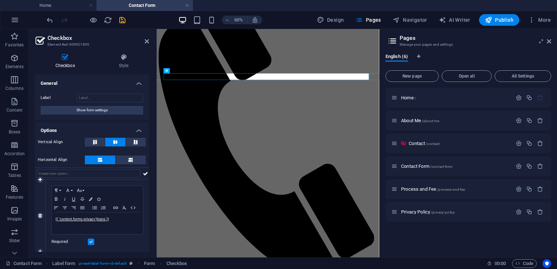
click at [91, 243] on label at bounding box center [91, 242] width 7 height 7
click at [0, 0] on input "Required" at bounding box center [0, 0] width 0 height 0
click at [128, 61] on icon at bounding box center [123, 57] width 51 height 7
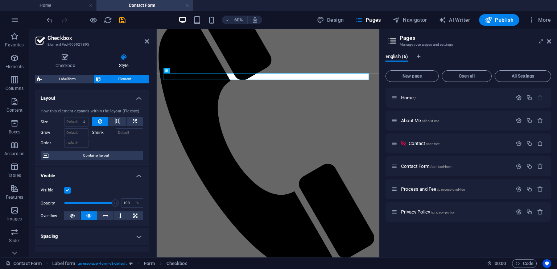
click at [66, 190] on label at bounding box center [67, 190] width 7 height 7
click at [0, 0] on input "Visible" at bounding box center [0, 0] width 0 height 0
click at [146, 40] on icon at bounding box center [147, 41] width 4 height 6
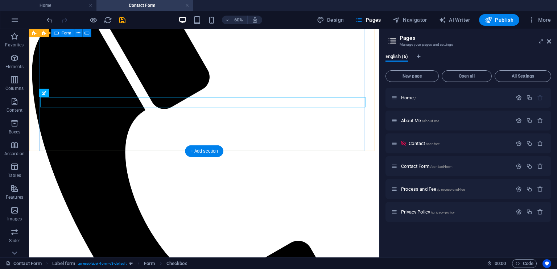
scroll to position [165, 0]
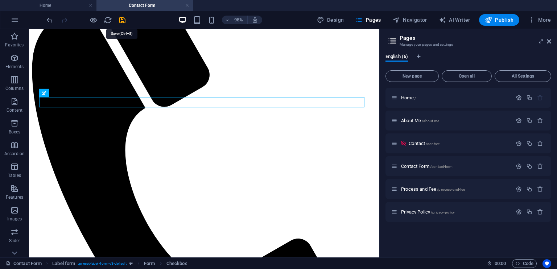
click at [120, 19] on icon "save" at bounding box center [122, 20] width 8 height 8
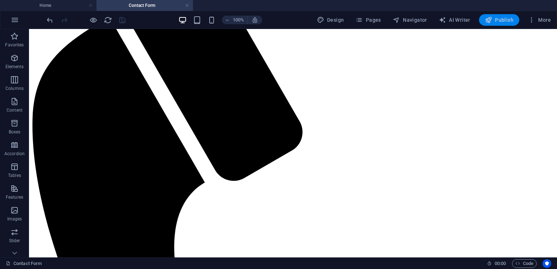
click at [509, 21] on span "Publish" at bounding box center [499, 19] width 29 height 7
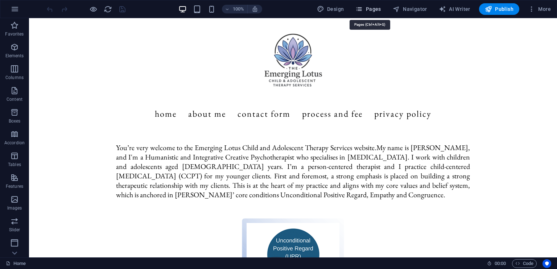
click at [377, 7] on span "Pages" at bounding box center [367, 8] width 25 height 7
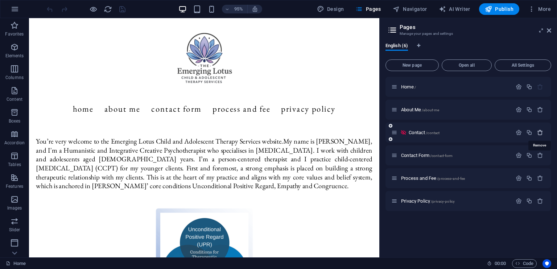
click at [541, 133] on icon "button" at bounding box center [540, 132] width 6 height 6
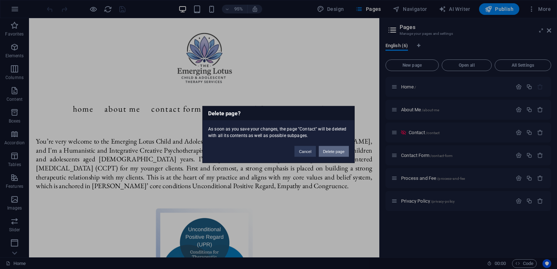
click at [327, 150] on button "Delete page" at bounding box center [334, 151] width 30 height 11
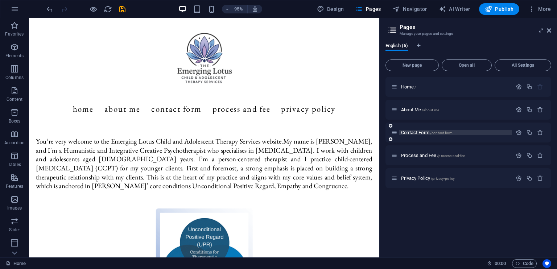
click at [421, 132] on span "Contact Form /contact-form" at bounding box center [426, 132] width 51 height 5
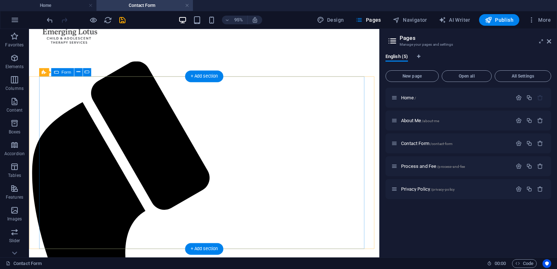
scroll to position [73, 0]
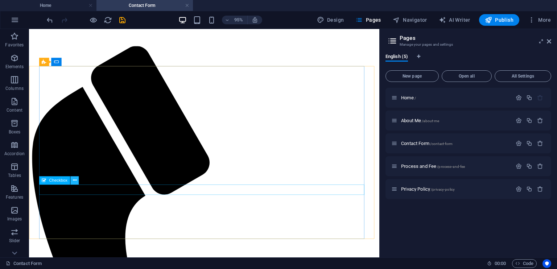
click at [73, 179] on icon at bounding box center [75, 180] width 4 height 7
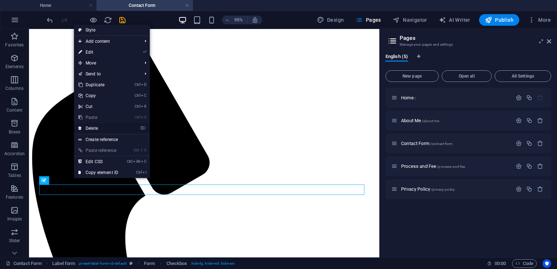
click at [92, 129] on link "⌦ Delete" at bounding box center [98, 128] width 49 height 11
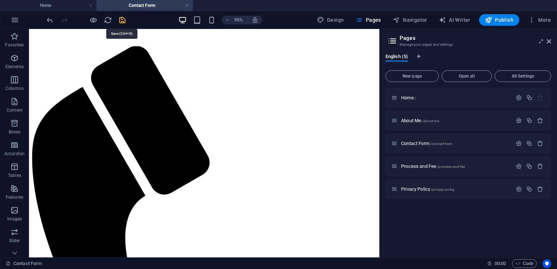
click at [120, 20] on icon "save" at bounding box center [122, 20] width 8 height 8
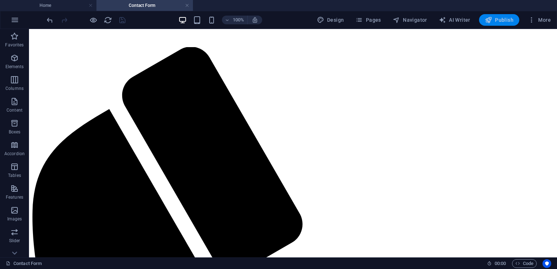
click at [500, 21] on span "Publish" at bounding box center [499, 19] width 29 height 7
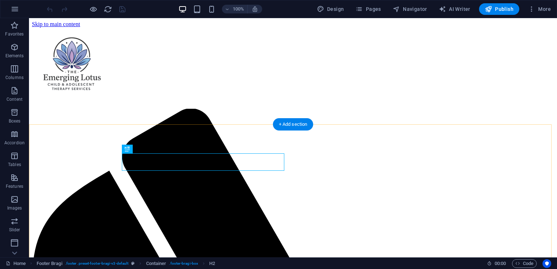
scroll to position [382, 0]
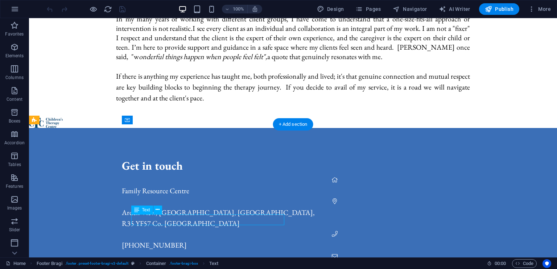
drag, startPoint x: 235, startPoint y: 220, endPoint x: 180, endPoint y: 222, distance: 55.1
click at [180, 261] on div "[EMAIL_ADDRESS][DOMAIN_NAME]" at bounding box center [336, 266] width 429 height 11
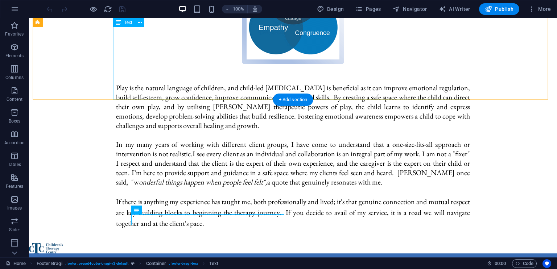
scroll to position [164, 0]
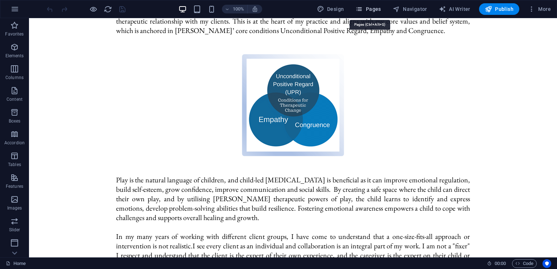
click at [373, 7] on span "Pages" at bounding box center [367, 8] width 25 height 7
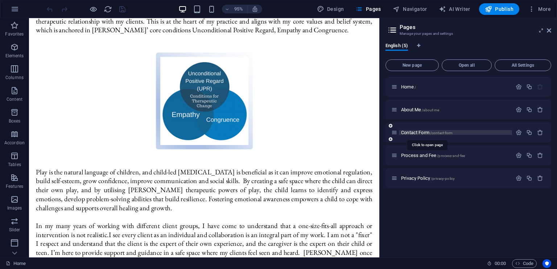
click at [429, 132] on span "Contact Form /contact-form" at bounding box center [426, 132] width 51 height 5
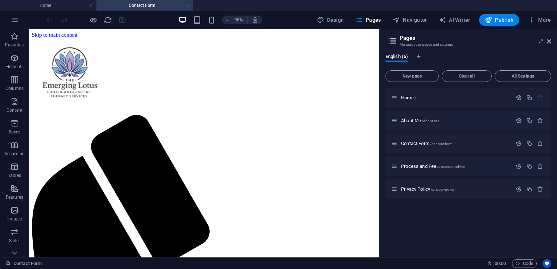
scroll to position [0, 0]
click at [518, 144] on icon "button" at bounding box center [519, 143] width 6 height 6
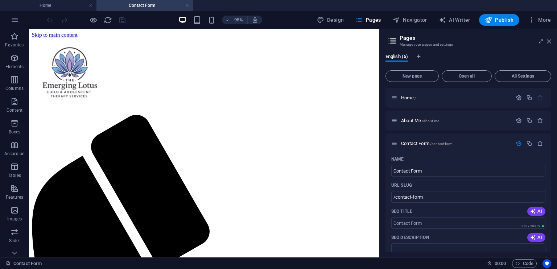
click at [550, 43] on icon at bounding box center [549, 41] width 4 height 6
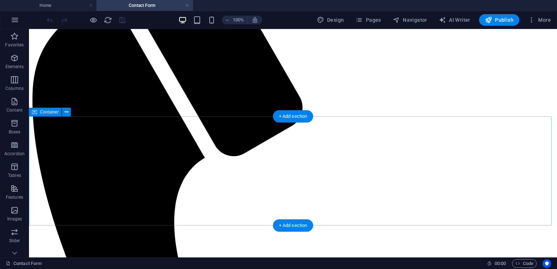
scroll to position [80, 0]
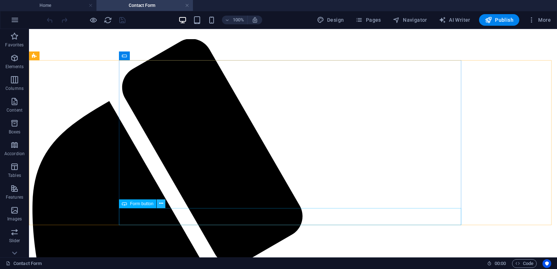
click at [162, 203] on icon at bounding box center [161, 204] width 4 height 8
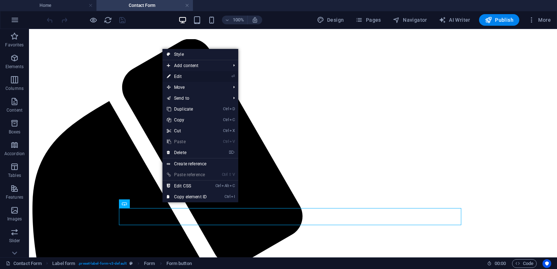
click at [189, 76] on link "⏎ Edit" at bounding box center [186, 76] width 49 height 11
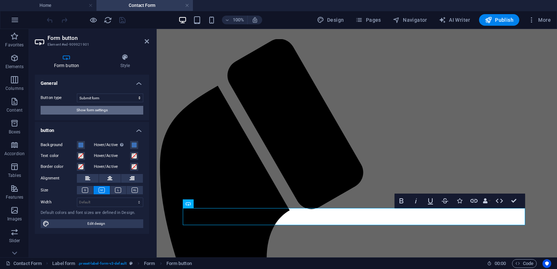
click at [104, 111] on span "Show form settings" at bounding box center [91, 110] width 31 height 9
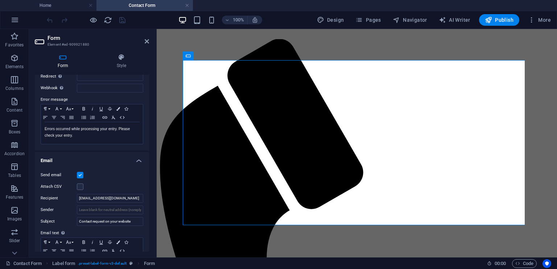
scroll to position [109, 0]
click at [90, 197] on input "[EMAIL_ADDRESS][DOMAIN_NAME]" at bounding box center [110, 198] width 66 height 9
click at [96, 196] on input "[PERSON_NAME] [EMAIL_ADDRESS][DOMAIN_NAME]" at bounding box center [110, 198] width 66 height 9
click at [102, 196] on input "[PERSON_NAME] the [EMAIL_ADDRESS][DOMAIN_NAME]" at bounding box center [110, 198] width 66 height 9
type input "[PERSON_NAME] the [EMAIL_ADDRESS][DOMAIN_NAME]"
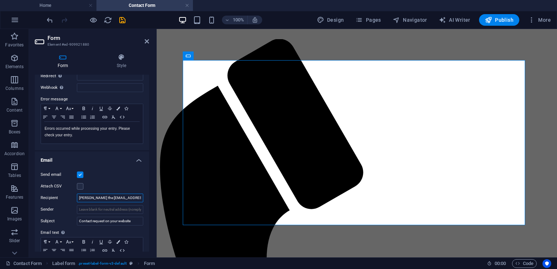
scroll to position [0, 1]
drag, startPoint x: 79, startPoint y: 197, endPoint x: 146, endPoint y: 198, distance: 67.8
click at [146, 198] on div "Send email Attach CSV Recipient [PERSON_NAME] the [EMAIL_ADDRESS][DOMAIN_NAME] …" at bounding box center [92, 227] width 114 height 124
paste input "[EMAIL_ADDRESS][DOMAIN_NAME]"
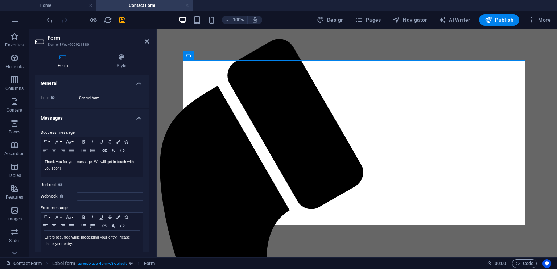
type input "[EMAIL_ADDRESS][DOMAIN_NAME]"
click at [97, 119] on h4 "Messages" at bounding box center [92, 115] width 114 height 13
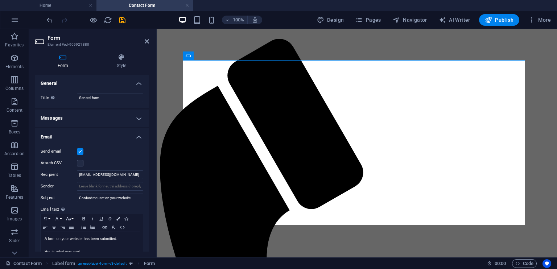
click at [135, 134] on h4 "Email" at bounding box center [92, 134] width 114 height 13
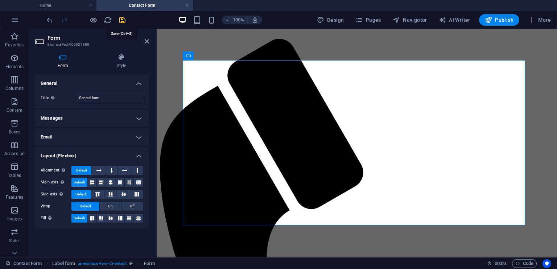
click at [123, 20] on icon "save" at bounding box center [122, 20] width 8 height 8
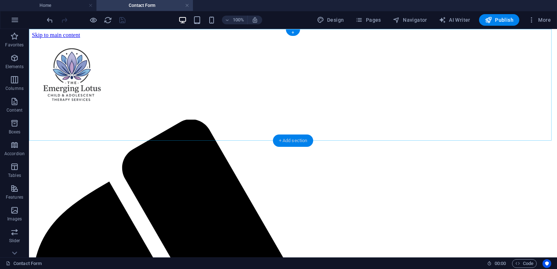
click at [290, 140] on div "+ Add section" at bounding box center [293, 140] width 40 height 12
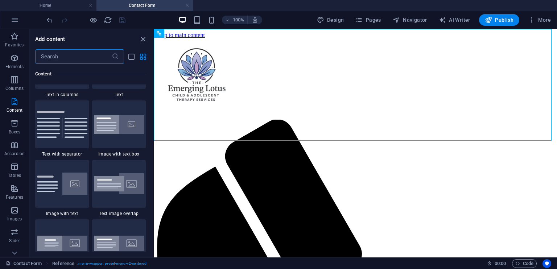
scroll to position [1232, 0]
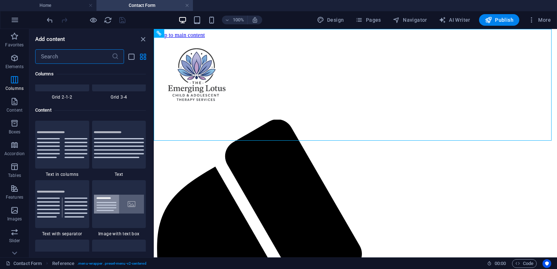
click at [104, 136] on img at bounding box center [119, 144] width 50 height 27
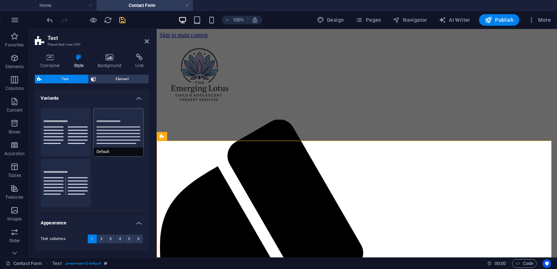
drag, startPoint x: 104, startPoint y: 136, endPoint x: 128, endPoint y: 138, distance: 23.2
click at [128, 138] on div "Text Element Layout How this element expands within the layout (Flexbox). Size …" at bounding box center [92, 163] width 114 height 177
click at [206, 166] on icon at bounding box center [207, 166] width 4 height 8
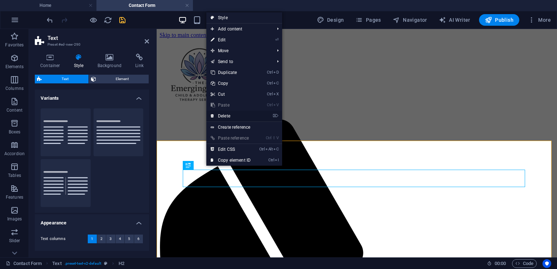
click at [229, 116] on link "⌦ Delete" at bounding box center [230, 116] width 49 height 11
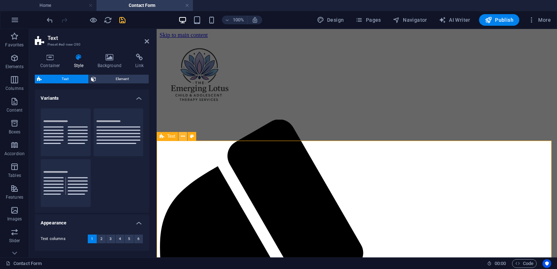
click at [182, 138] on icon at bounding box center [183, 137] width 4 height 8
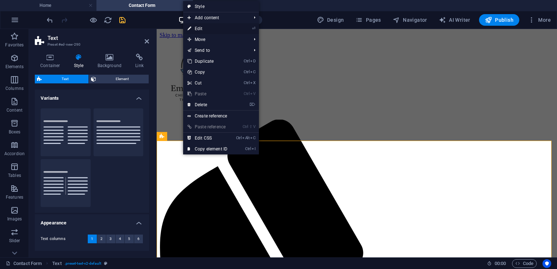
click at [191, 25] on link "⏎ Edit" at bounding box center [207, 28] width 49 height 11
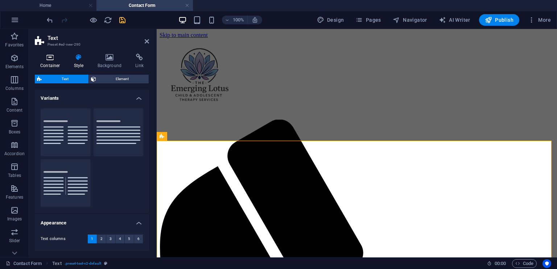
click at [52, 56] on icon at bounding box center [50, 57] width 31 height 7
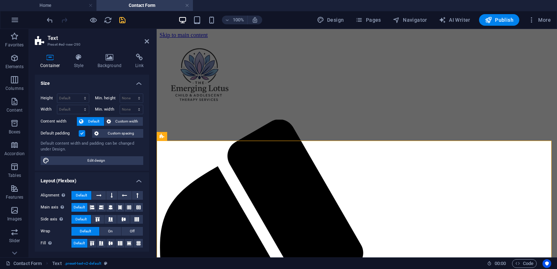
click at [82, 133] on label at bounding box center [82, 133] width 7 height 7
click at [0, 0] on input "Default padding" at bounding box center [0, 0] width 0 height 0
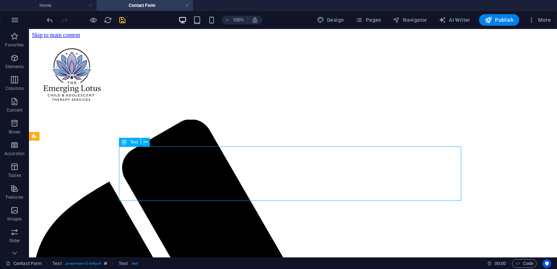
drag, startPoint x: 59, startPoint y: 151, endPoint x: 215, endPoint y: 167, distance: 156.4
drag, startPoint x: 122, startPoint y: 152, endPoint x: 144, endPoint y: 152, distance: 21.8
click at [144, 143] on icon at bounding box center [146, 142] width 4 height 8
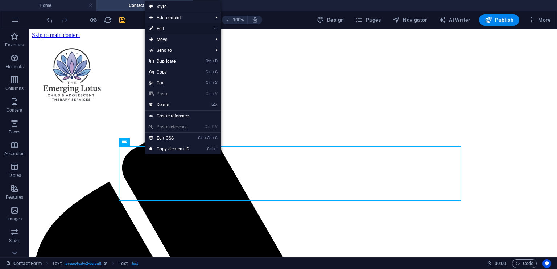
click at [165, 30] on link "⏎ Edit" at bounding box center [169, 28] width 49 height 11
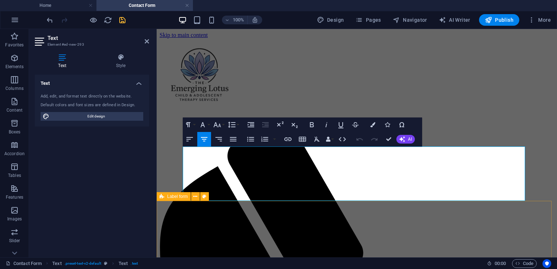
drag, startPoint x: 186, startPoint y: 152, endPoint x: 527, endPoint y: 204, distance: 345.1
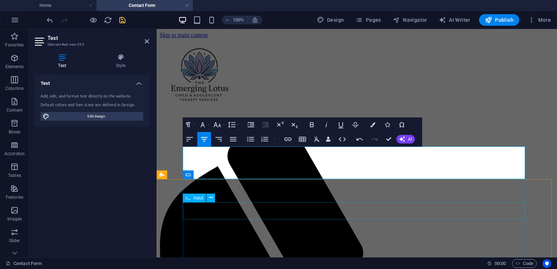
click at [184, 201] on div "Input" at bounding box center [194, 198] width 23 height 9
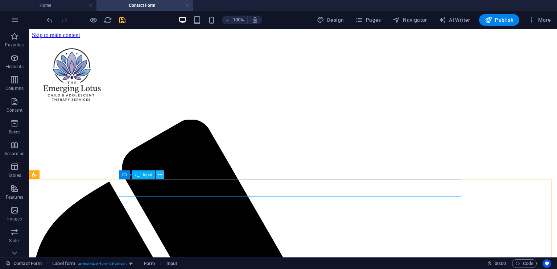
click at [161, 175] on icon at bounding box center [160, 175] width 4 height 8
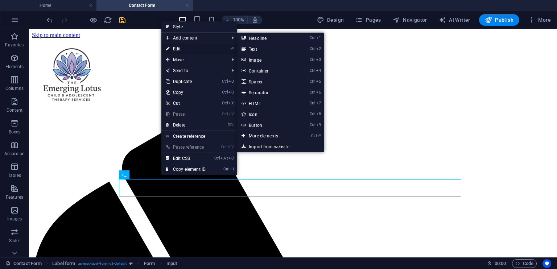
click at [179, 46] on link "⏎ Edit" at bounding box center [185, 49] width 49 height 11
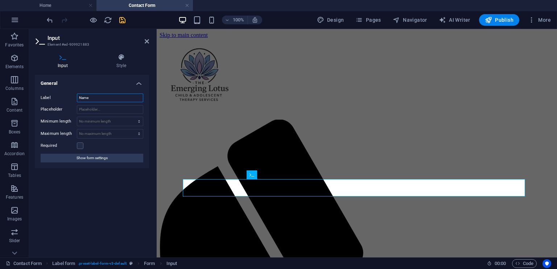
click at [103, 97] on input "Name" at bounding box center [110, 98] width 66 height 9
type input "Name *"
click at [80, 145] on label at bounding box center [80, 145] width 7 height 7
click at [0, 0] on input "Required" at bounding box center [0, 0] width 0 height 0
click at [211, 221] on icon at bounding box center [212, 221] width 4 height 8
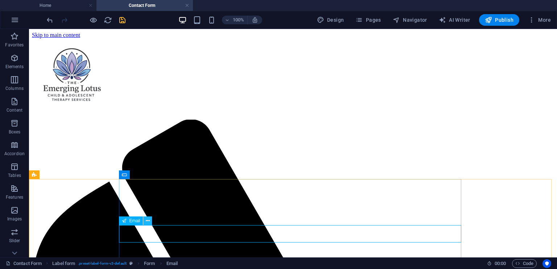
click at [149, 222] on icon at bounding box center [148, 221] width 4 height 8
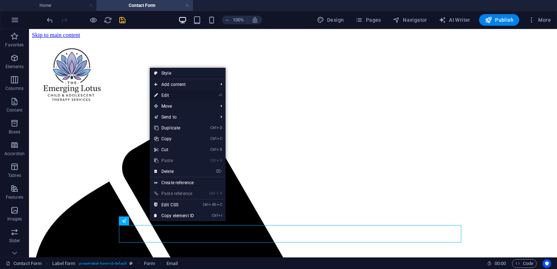
click at [169, 95] on link "⏎ Edit" at bounding box center [174, 95] width 49 height 11
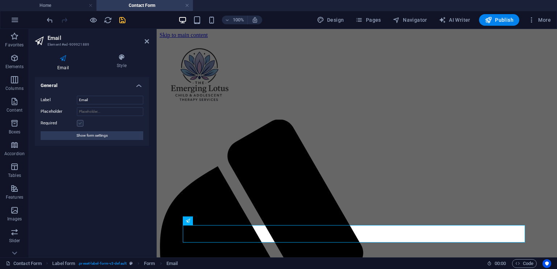
click at [80, 124] on label at bounding box center [80, 123] width 7 height 7
click at [0, 0] on input "Required" at bounding box center [0, 0] width 0 height 0
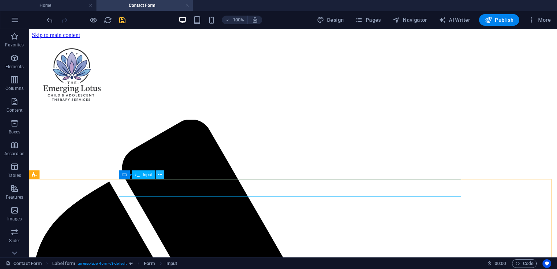
click at [159, 174] on icon at bounding box center [160, 175] width 4 height 8
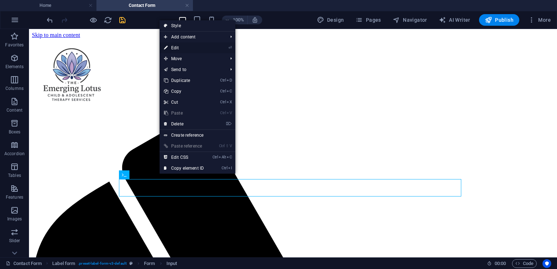
click at [180, 47] on link "⏎ Edit" at bounding box center [184, 47] width 49 height 11
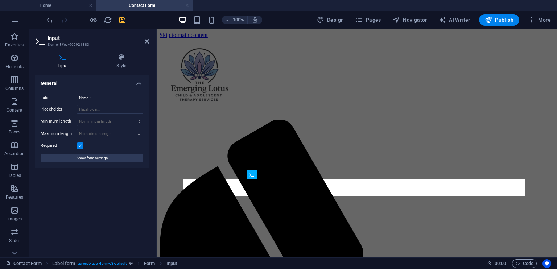
click at [116, 98] on input "Name *" at bounding box center [110, 98] width 66 height 9
type input "Name"
click at [130, 177] on div "General Label Name Placeholder Minimum length No minimum length chars Maximum l…" at bounding box center [92, 163] width 114 height 177
click at [208, 142] on icon at bounding box center [209, 142] width 4 height 8
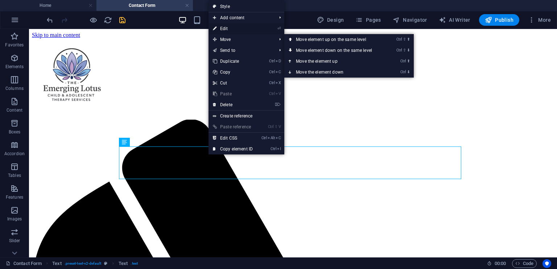
click at [227, 30] on link "⏎ Edit" at bounding box center [232, 28] width 49 height 11
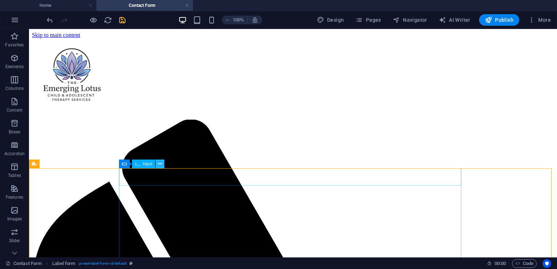
click at [158, 165] on icon at bounding box center [160, 164] width 4 height 8
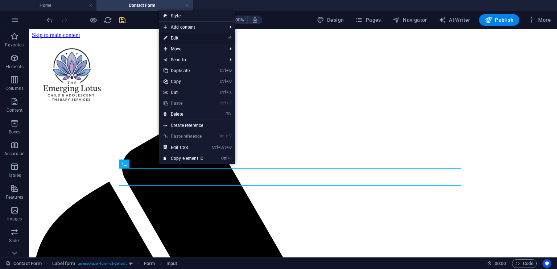
click at [184, 39] on link "⏎ Edit" at bounding box center [183, 38] width 49 height 11
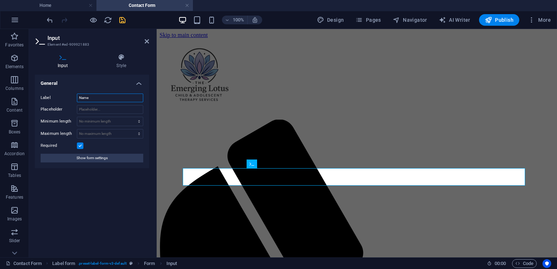
click at [110, 98] on input "Name" at bounding box center [110, 98] width 66 height 9
click at [120, 98] on input "Name (required)" at bounding box center [110, 98] width 66 height 9
type input "Name"
click at [92, 217] on div "General Label Name Placeholder Minimum length No minimum length chars Maximum l…" at bounding box center [92, 163] width 114 height 177
click at [146, 42] on icon at bounding box center [147, 41] width 4 height 6
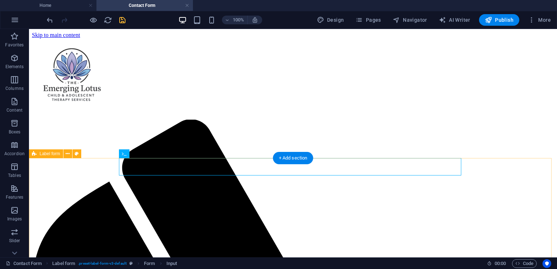
scroll to position [36, 0]
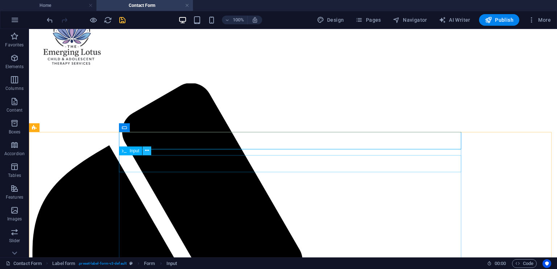
click at [145, 151] on icon at bounding box center [147, 151] width 4 height 8
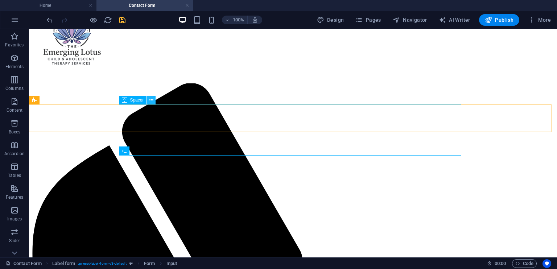
click at [152, 99] on icon at bounding box center [151, 100] width 4 height 8
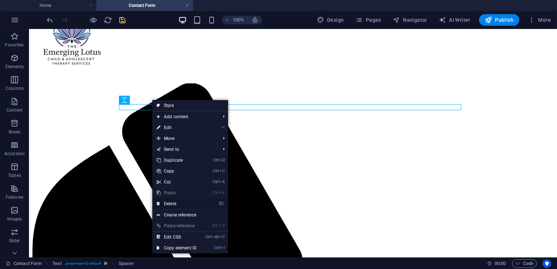
click at [170, 202] on link "⌦ Delete" at bounding box center [176, 203] width 49 height 11
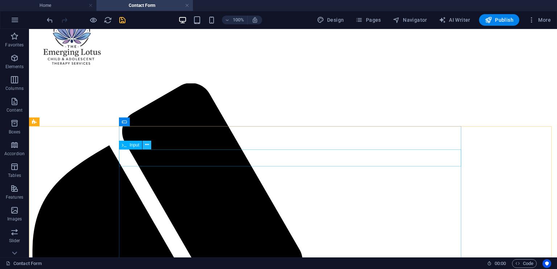
click at [147, 146] on icon at bounding box center [147, 145] width 4 height 8
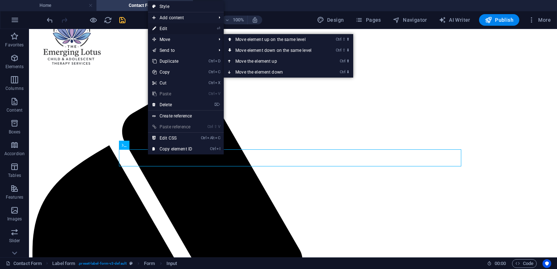
click at [170, 28] on link "⏎ Edit" at bounding box center [172, 28] width 49 height 11
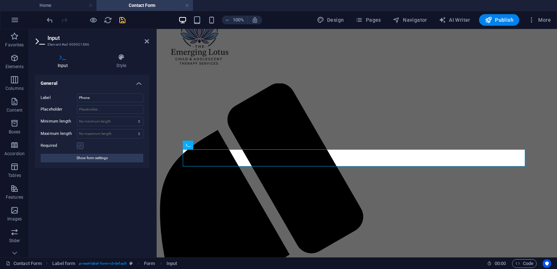
click at [80, 144] on label at bounding box center [80, 145] width 7 height 7
click at [0, 0] on input "Required" at bounding box center [0, 0] width 0 height 0
click at [146, 41] on icon at bounding box center [147, 41] width 4 height 6
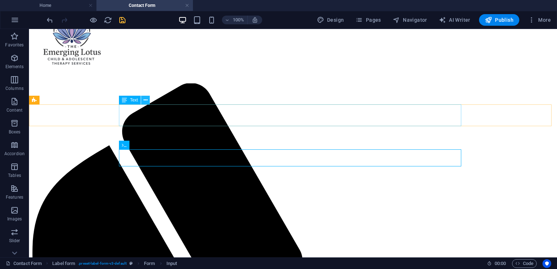
click at [145, 101] on icon at bounding box center [146, 100] width 4 height 8
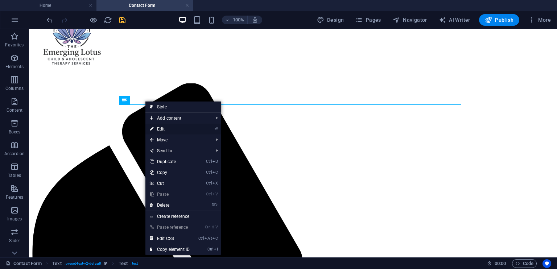
click at [167, 129] on link "⏎ Edit" at bounding box center [169, 129] width 49 height 11
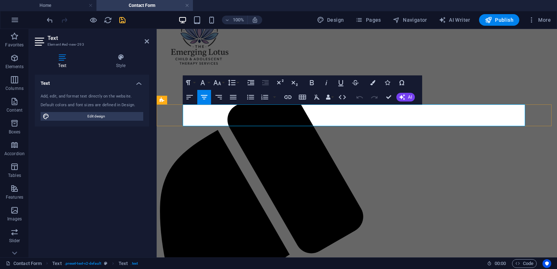
drag, startPoint x: 388, startPoint y: 95, endPoint x: 359, endPoint y: 66, distance: 40.5
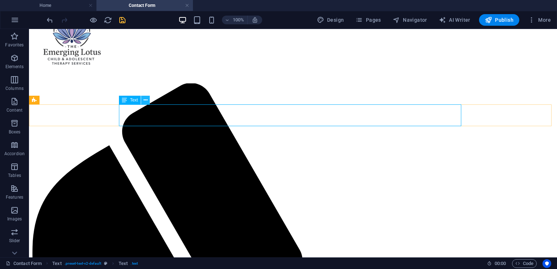
click at [147, 99] on icon at bounding box center [146, 100] width 4 height 8
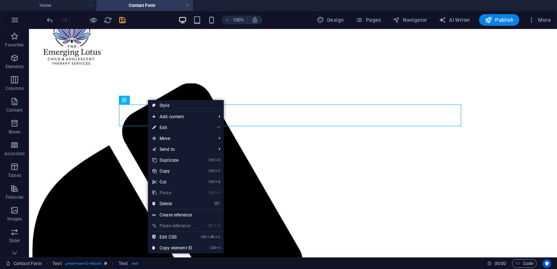
click at [165, 126] on link "⏎ Edit" at bounding box center [172, 127] width 49 height 11
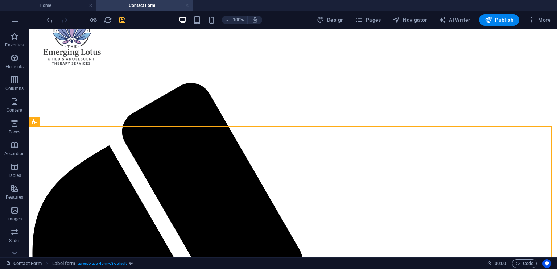
click at [124, 18] on icon "save" at bounding box center [122, 20] width 8 height 8
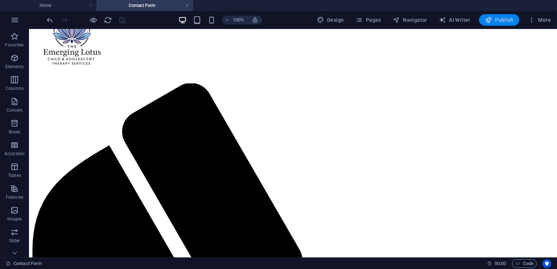
click at [500, 18] on span "Publish" at bounding box center [499, 19] width 29 height 7
